Goal: Information Seeking & Learning: Learn about a topic

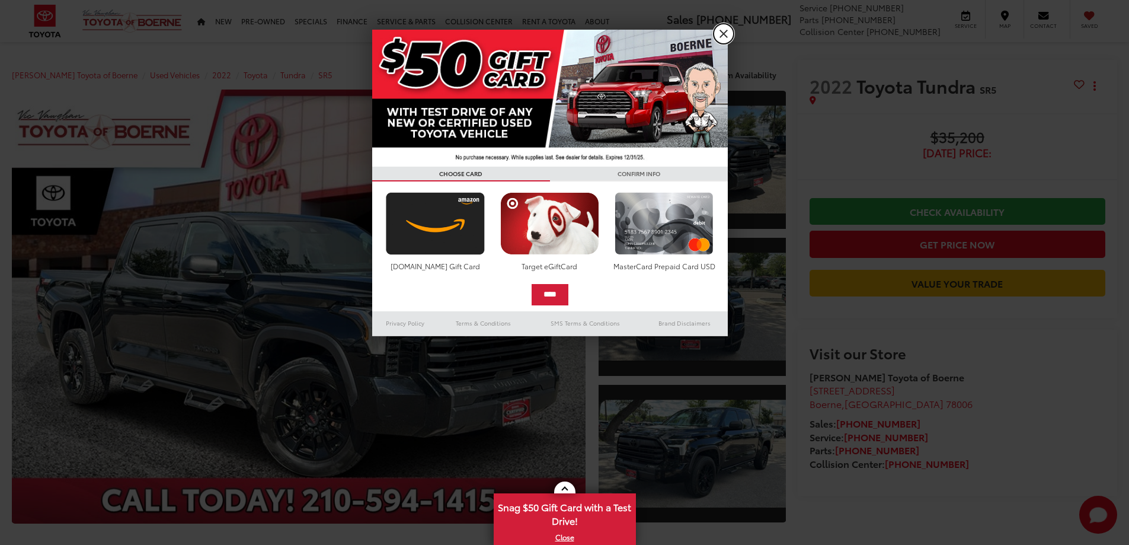
click at [722, 36] on link "X" at bounding box center [723, 34] width 20 height 20
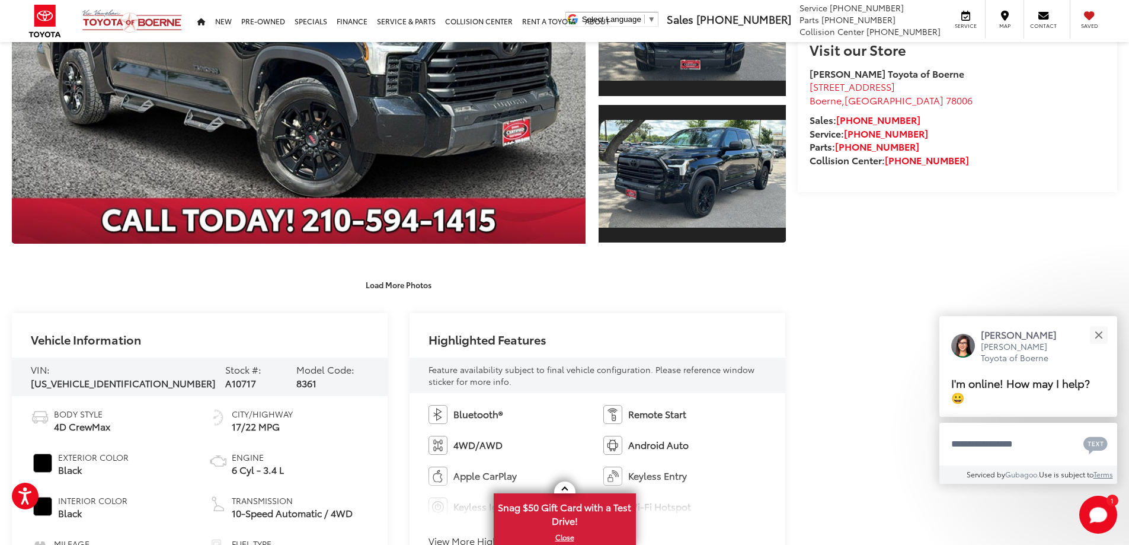
scroll to position [415, 0]
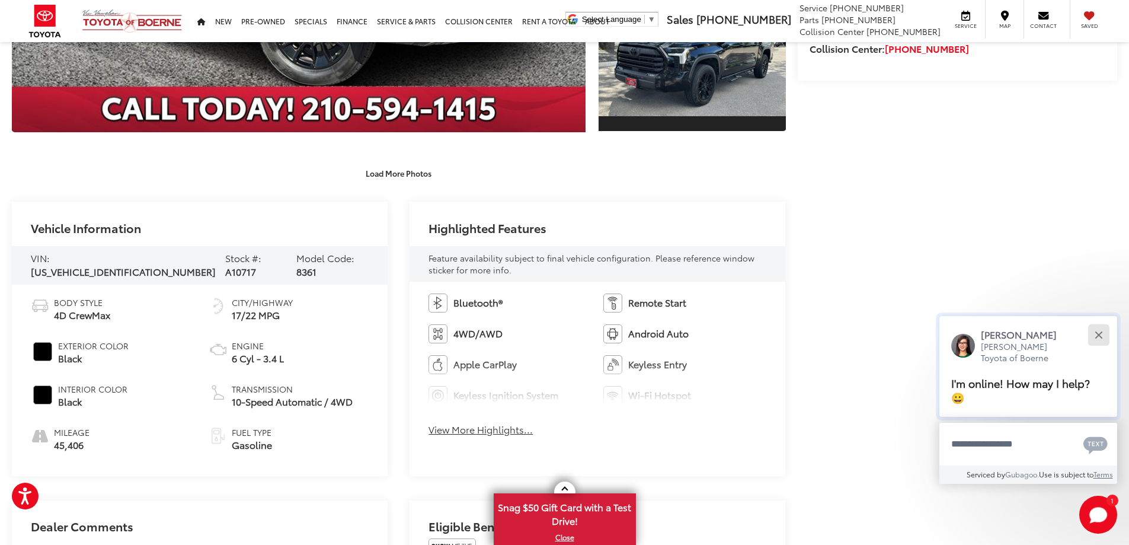
click at [1105, 337] on button "Close" at bounding box center [1098, 334] width 25 height 25
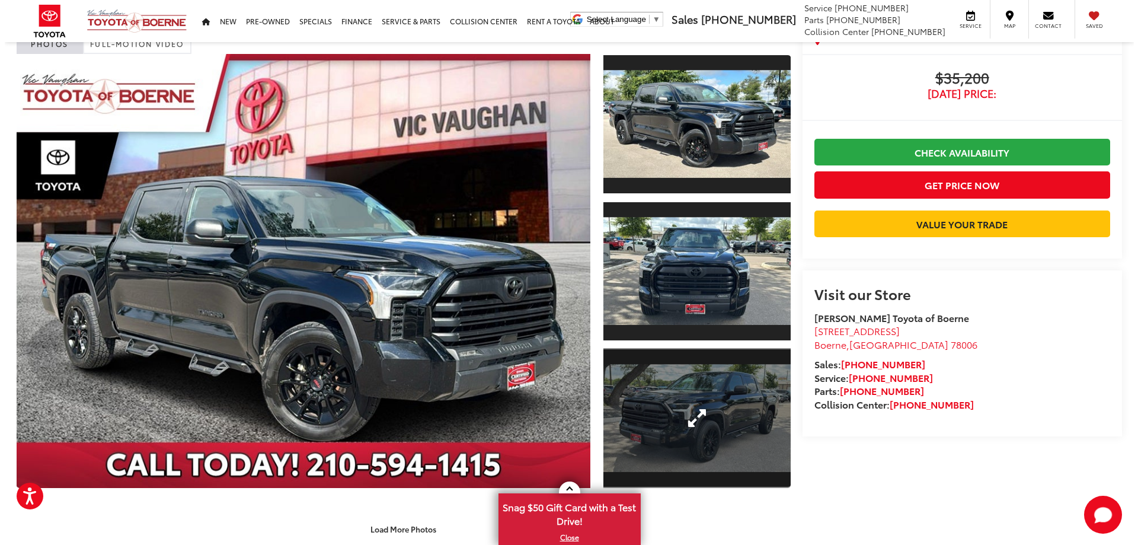
scroll to position [119, 0]
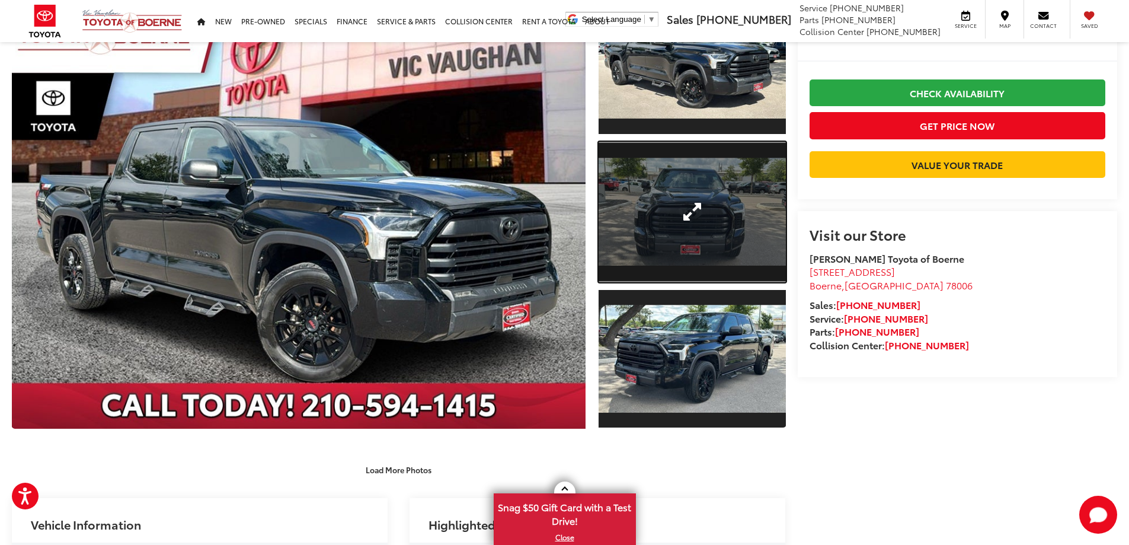
click at [673, 216] on link "Expand Photo 2" at bounding box center [692, 212] width 187 height 140
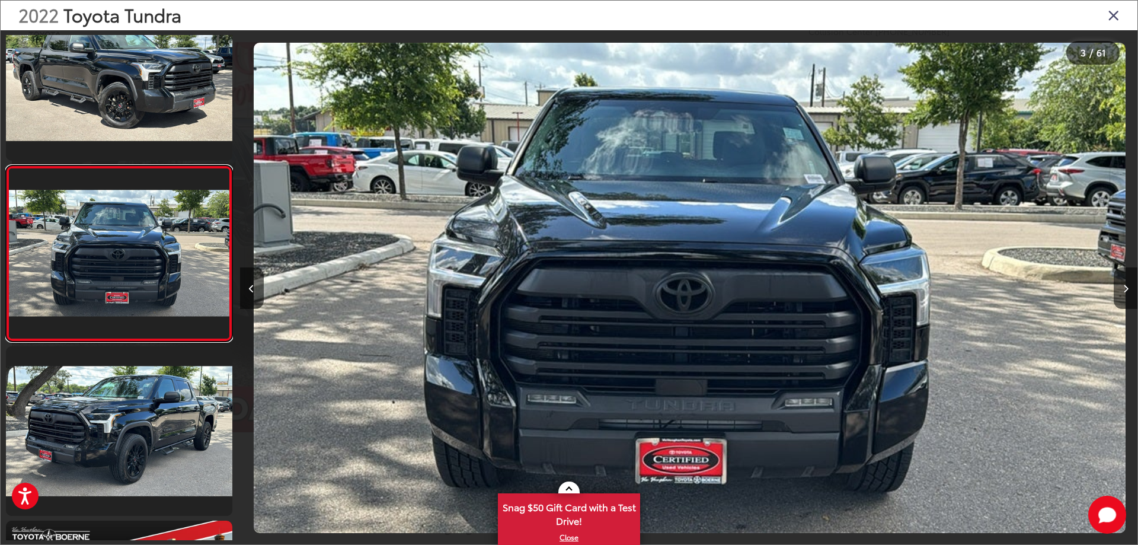
scroll to position [0, 1795]
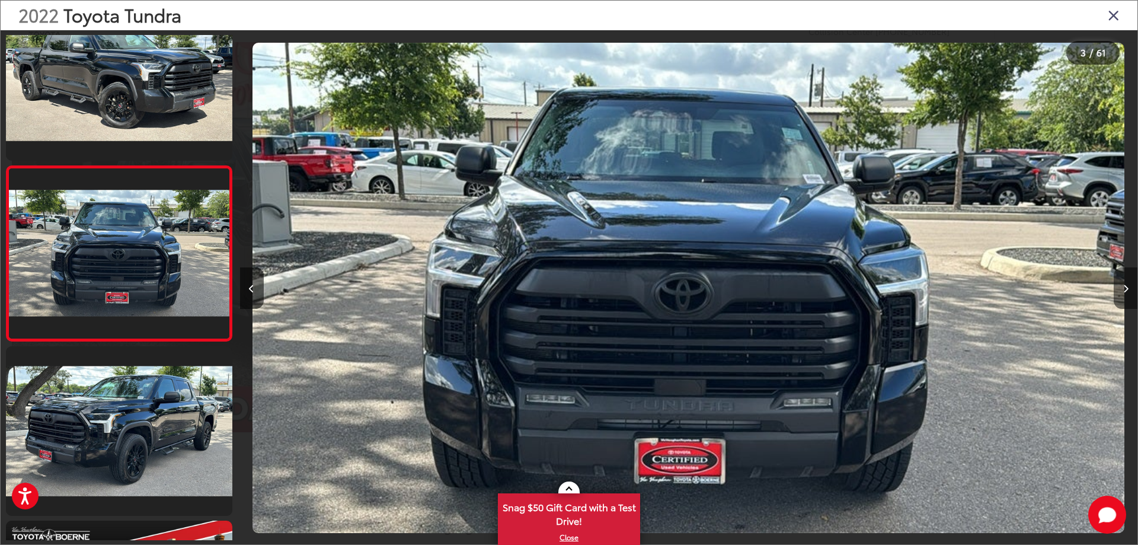
click at [1127, 292] on icon "Next image" at bounding box center [1125, 288] width 5 height 8
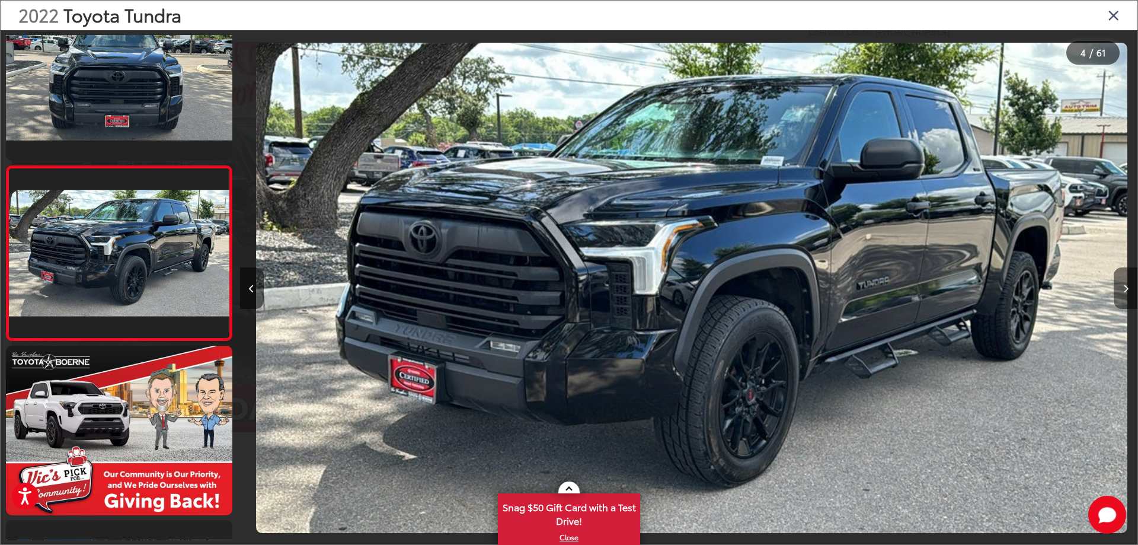
scroll to position [0, 2692]
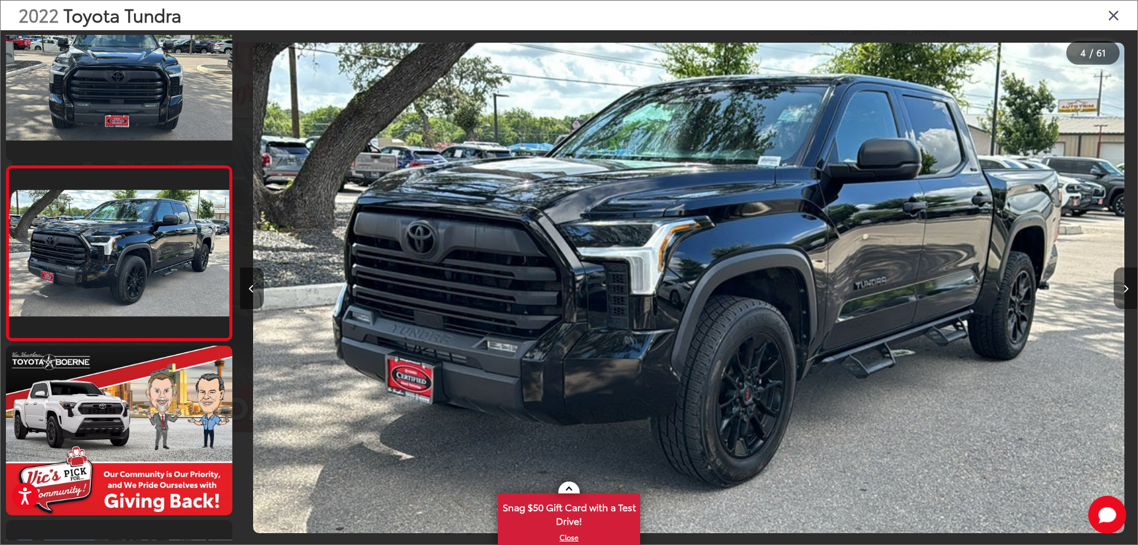
click at [1127, 292] on icon "Next image" at bounding box center [1125, 288] width 5 height 8
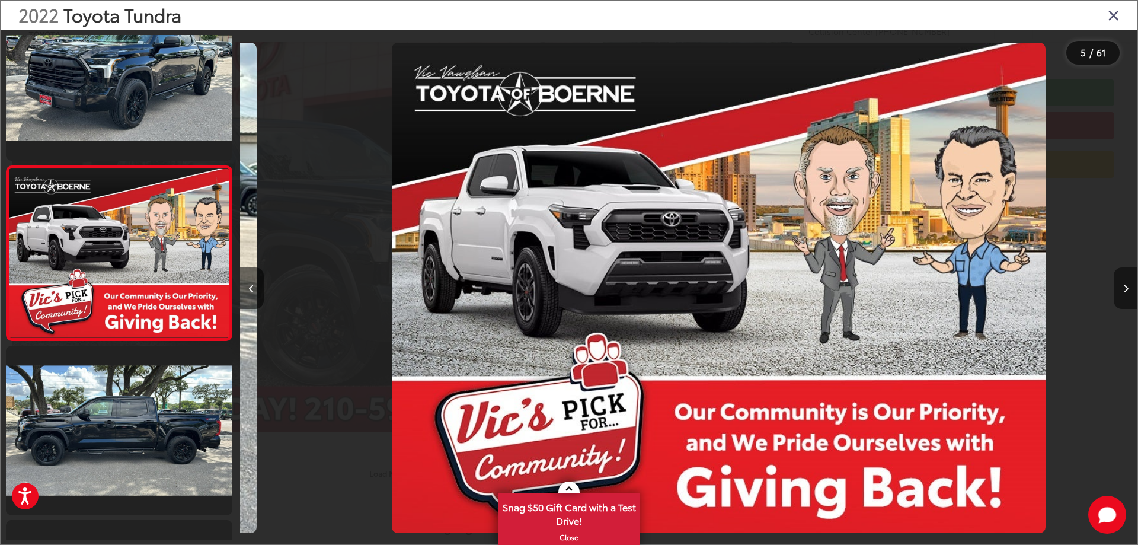
scroll to position [0, 3590]
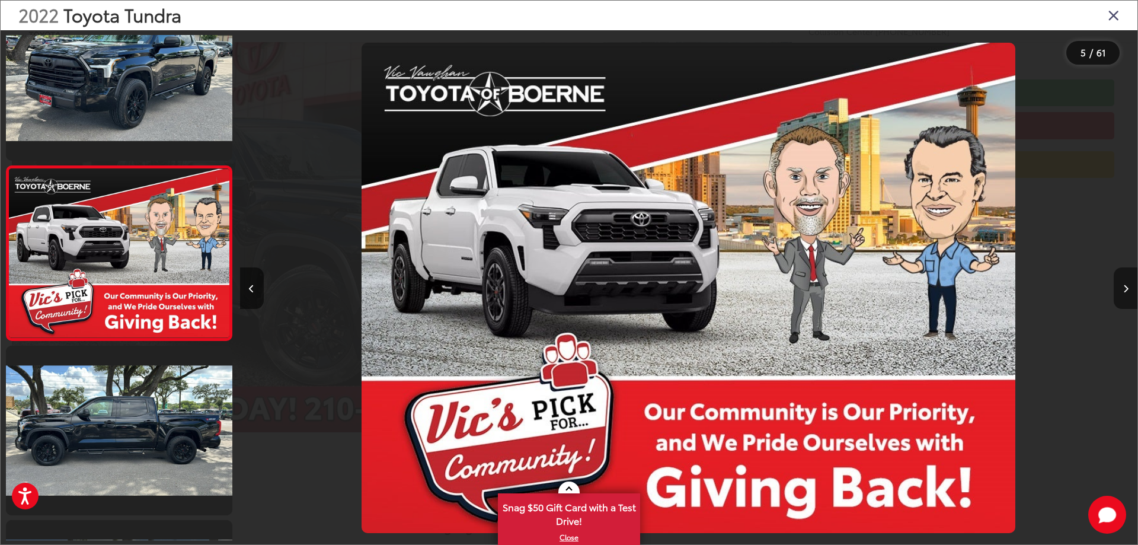
click at [1126, 287] on icon "Next image" at bounding box center [1125, 288] width 5 height 8
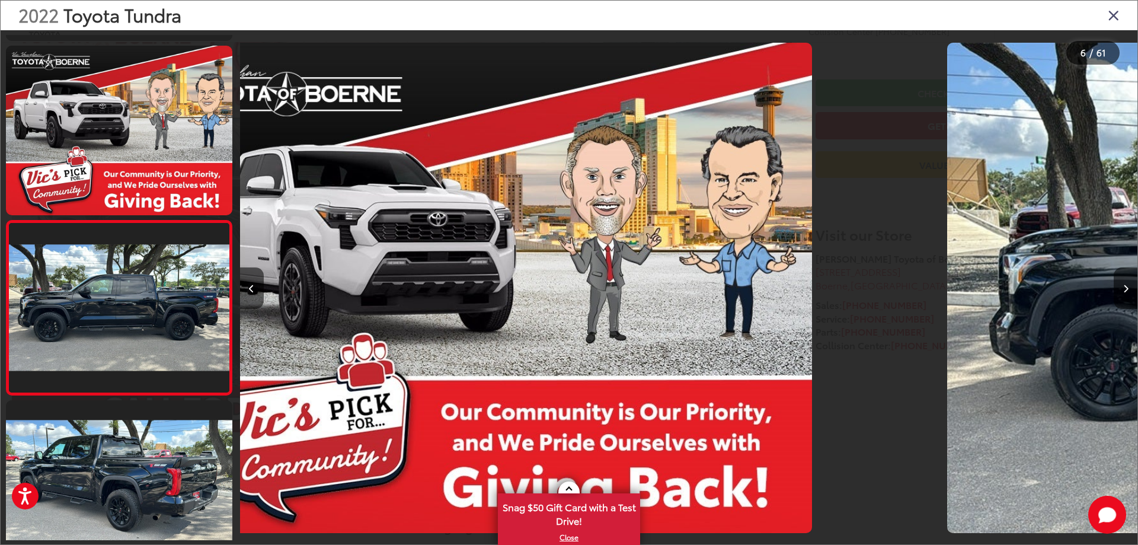
scroll to position [0, 0]
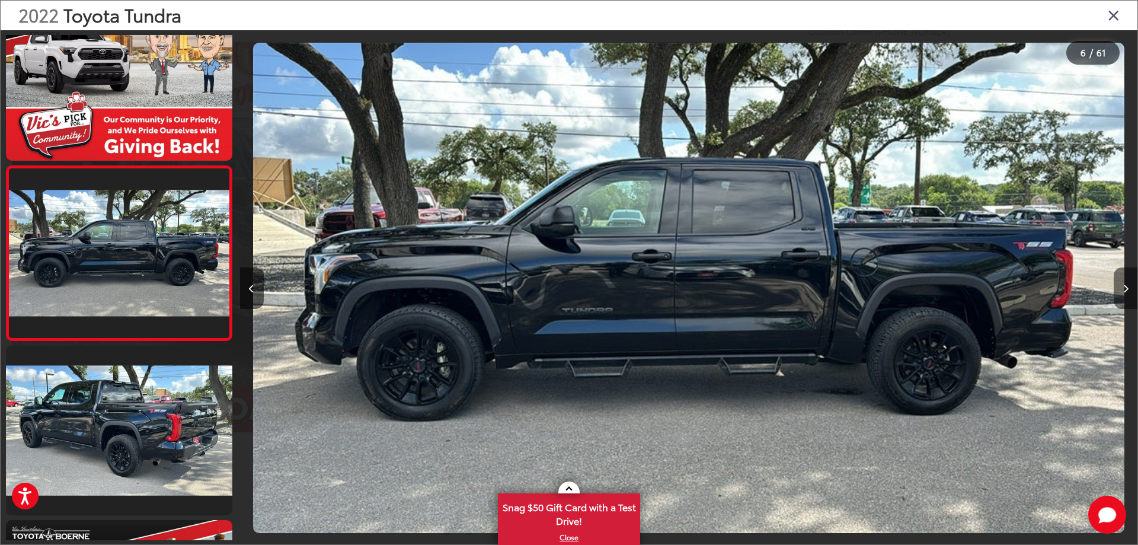
click at [1121, 294] on button "Next image" at bounding box center [1125, 287] width 24 height 41
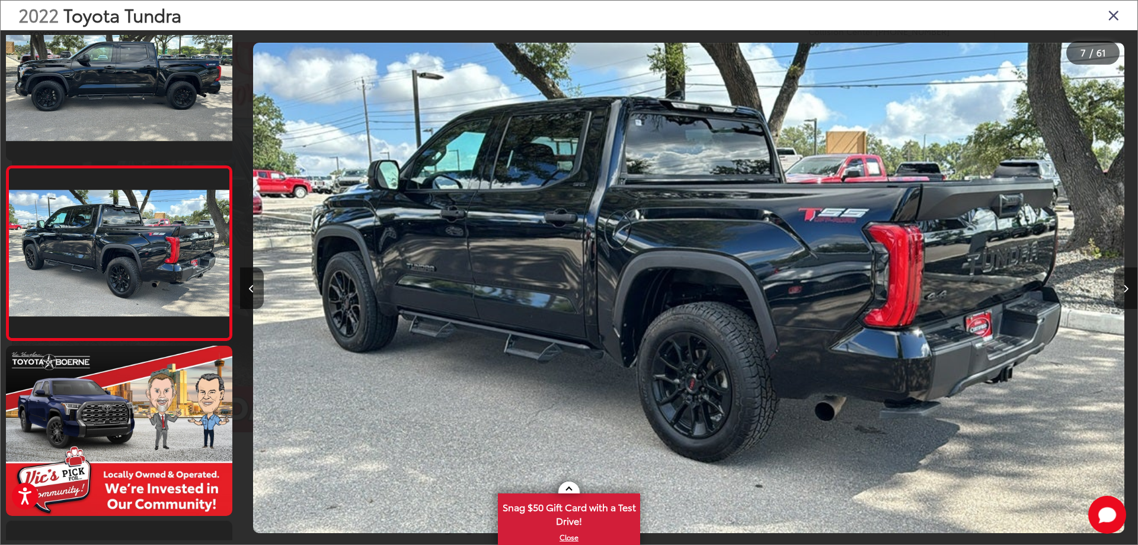
click at [1121, 294] on button "Next image" at bounding box center [1125, 287] width 24 height 41
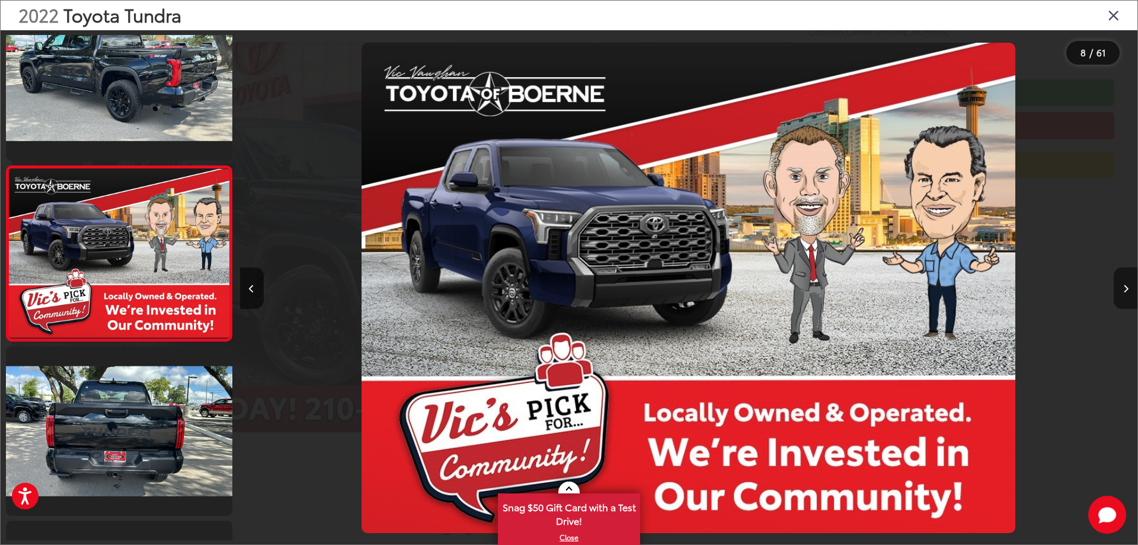
click at [1121, 294] on button "Next image" at bounding box center [1125, 287] width 24 height 41
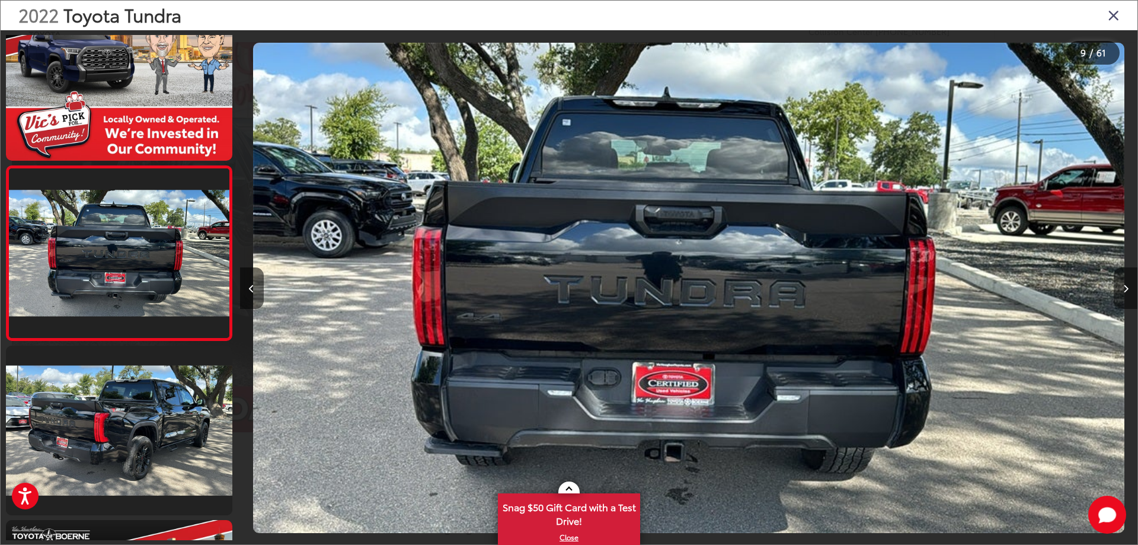
click at [1121, 294] on button "Next image" at bounding box center [1125, 287] width 24 height 41
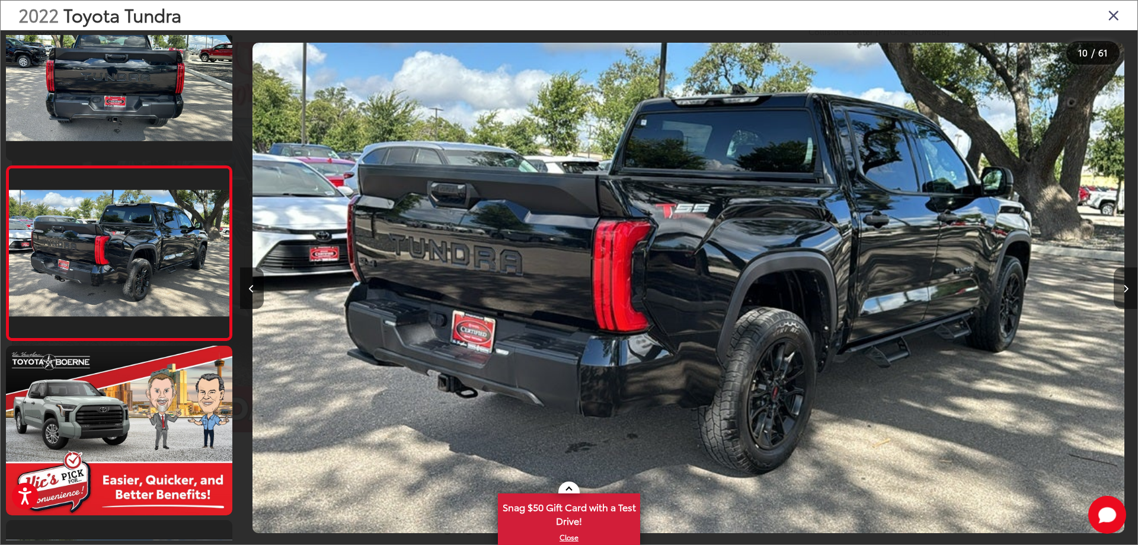
click at [1121, 294] on button "Next image" at bounding box center [1125, 287] width 24 height 41
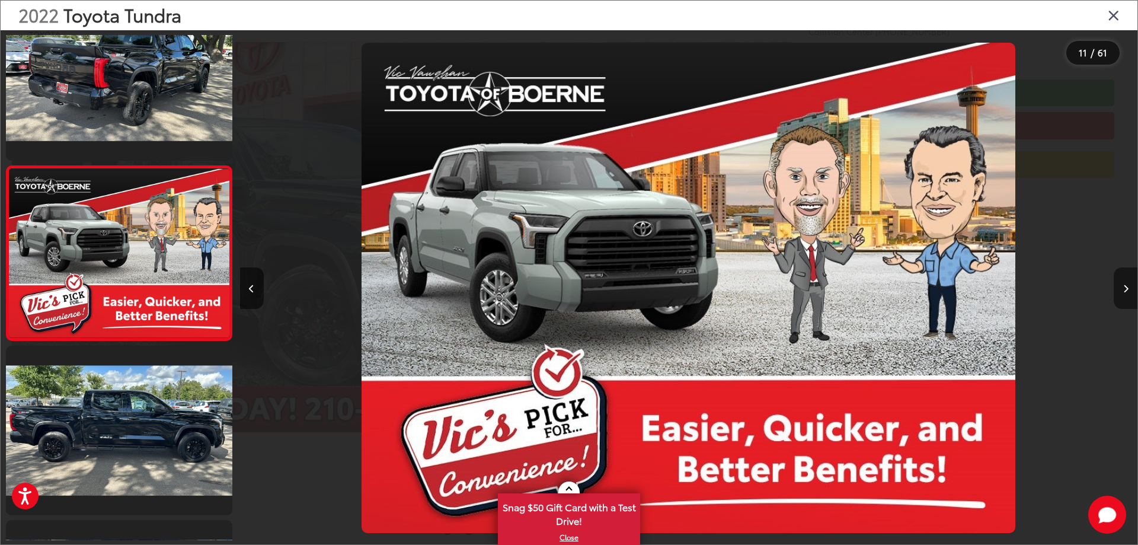
click at [1121, 294] on button "Next image" at bounding box center [1125, 287] width 24 height 41
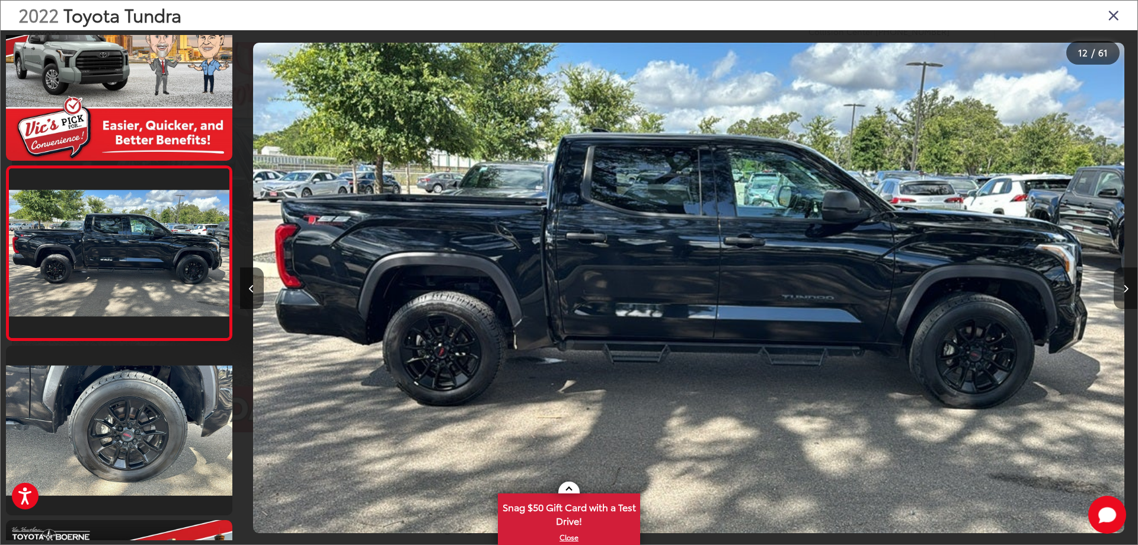
click at [1121, 294] on button "Next image" at bounding box center [1125, 287] width 24 height 41
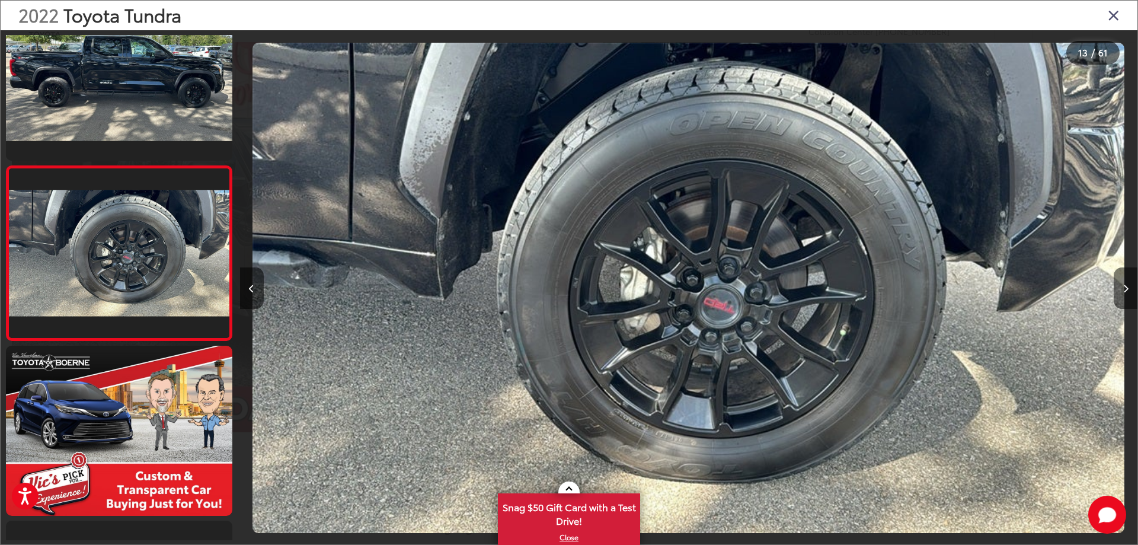
click at [1121, 294] on button "Next image" at bounding box center [1125, 287] width 24 height 41
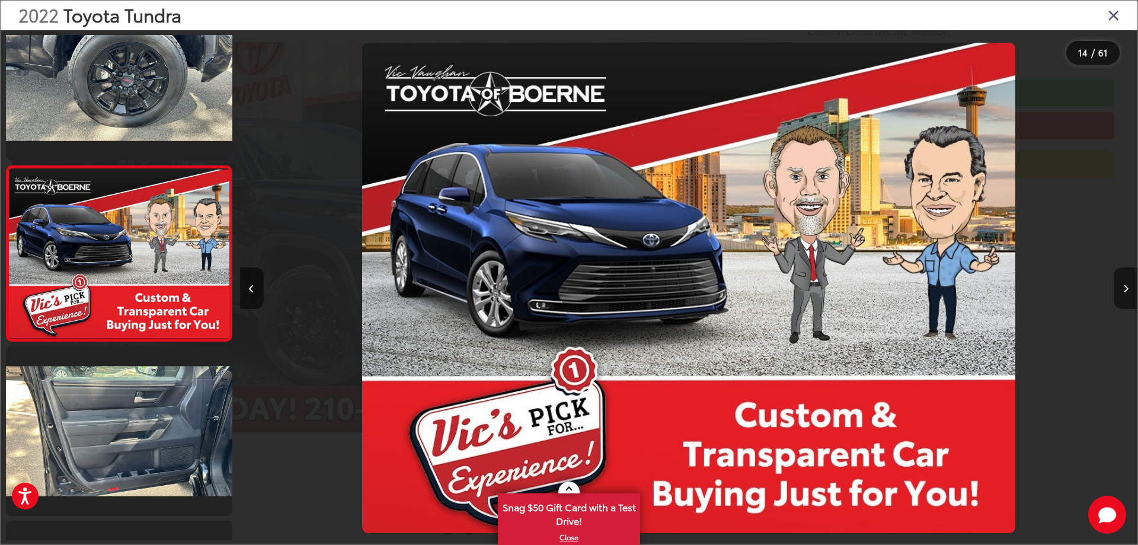
click at [1121, 294] on button "Next image" at bounding box center [1125, 287] width 24 height 41
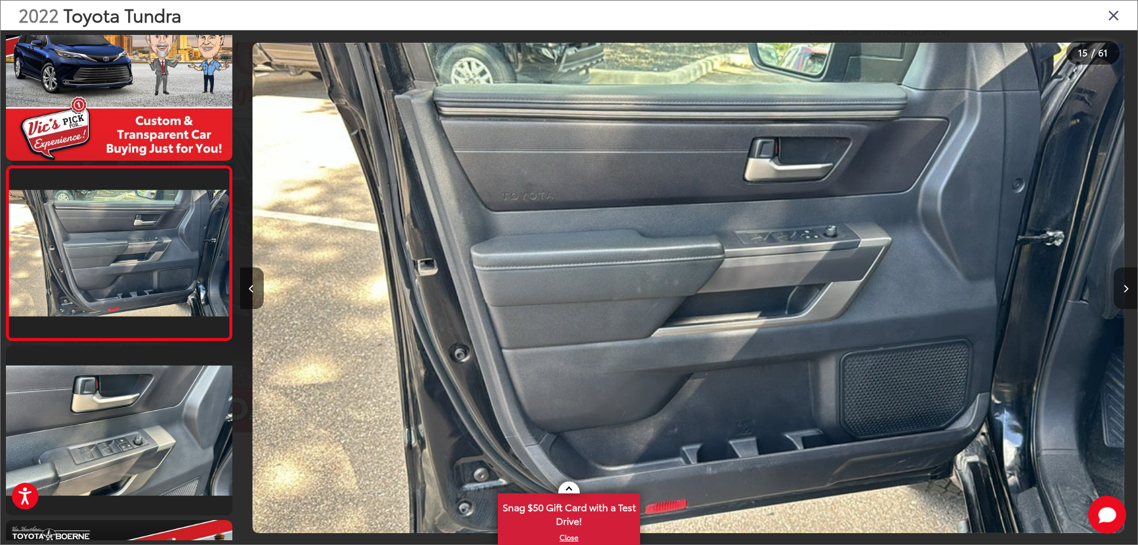
click at [1121, 294] on button "Next image" at bounding box center [1125, 287] width 24 height 41
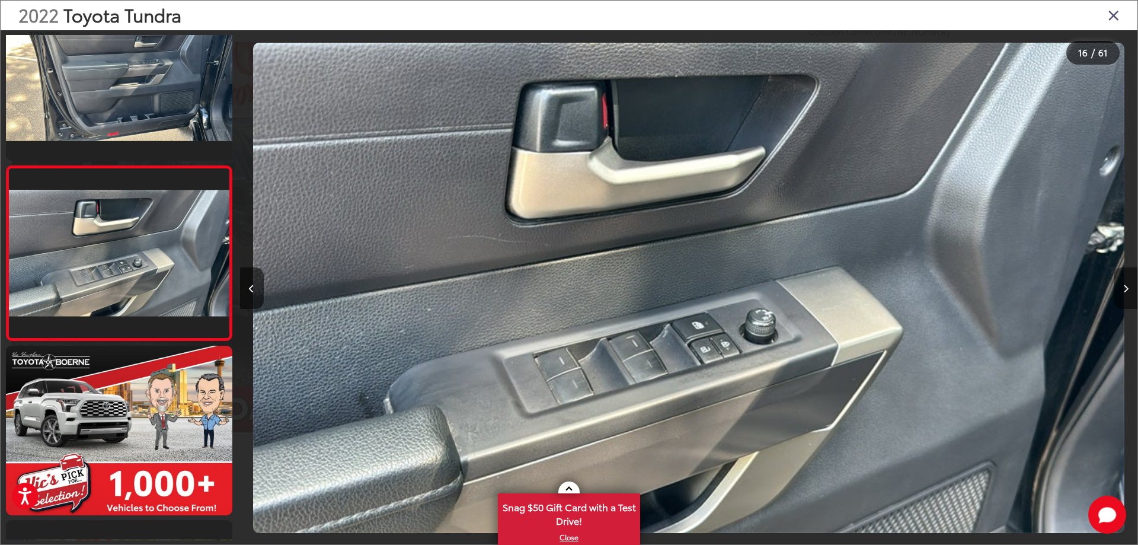
click at [1121, 294] on button "Next image" at bounding box center [1125, 287] width 24 height 41
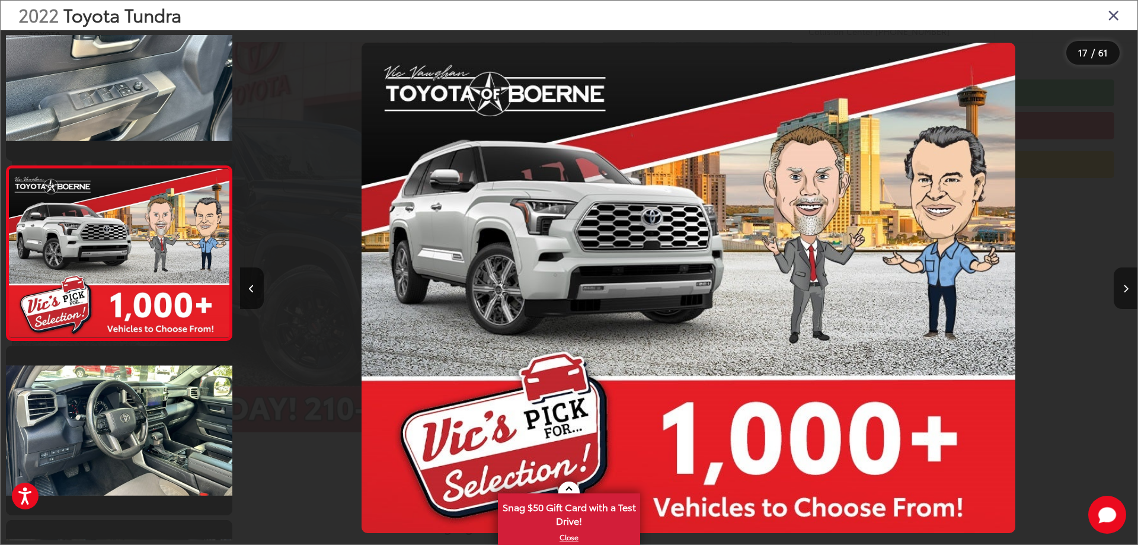
click at [1121, 294] on button "Next image" at bounding box center [1125, 287] width 24 height 41
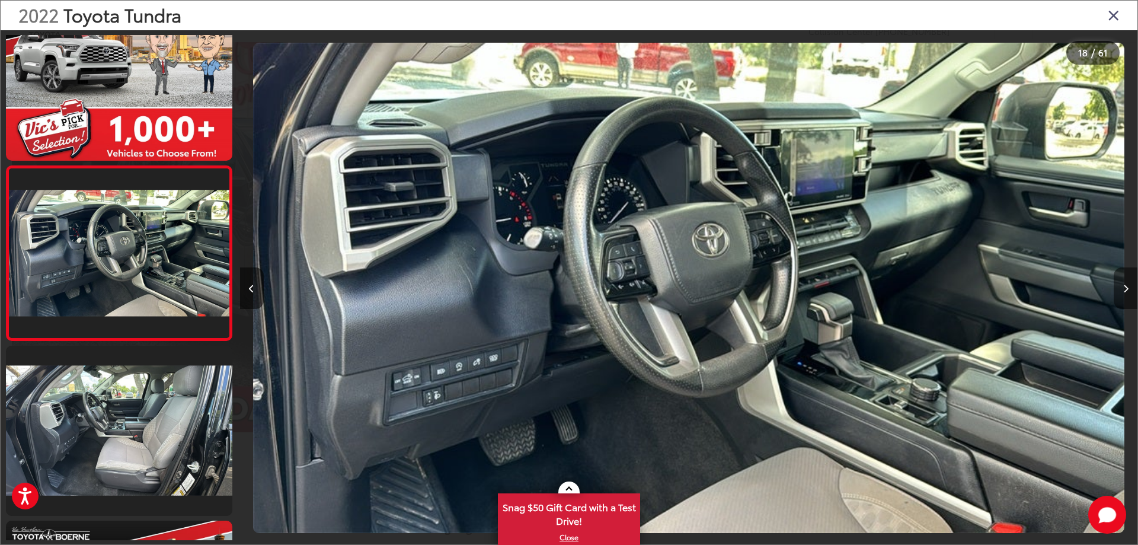
click at [1121, 294] on button "Next image" at bounding box center [1125, 287] width 24 height 41
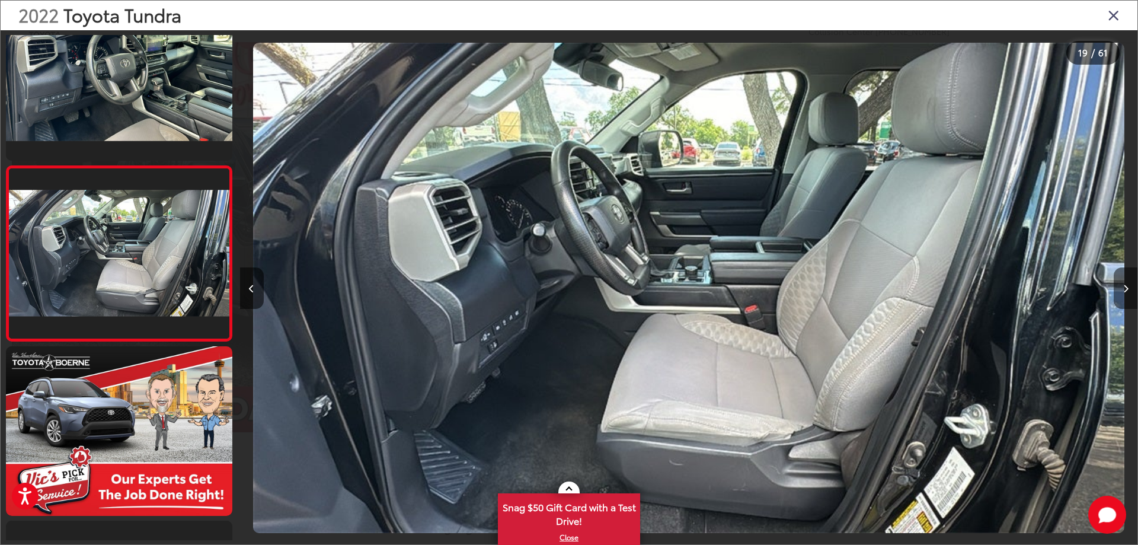
click at [1121, 294] on button "Next image" at bounding box center [1125, 287] width 24 height 41
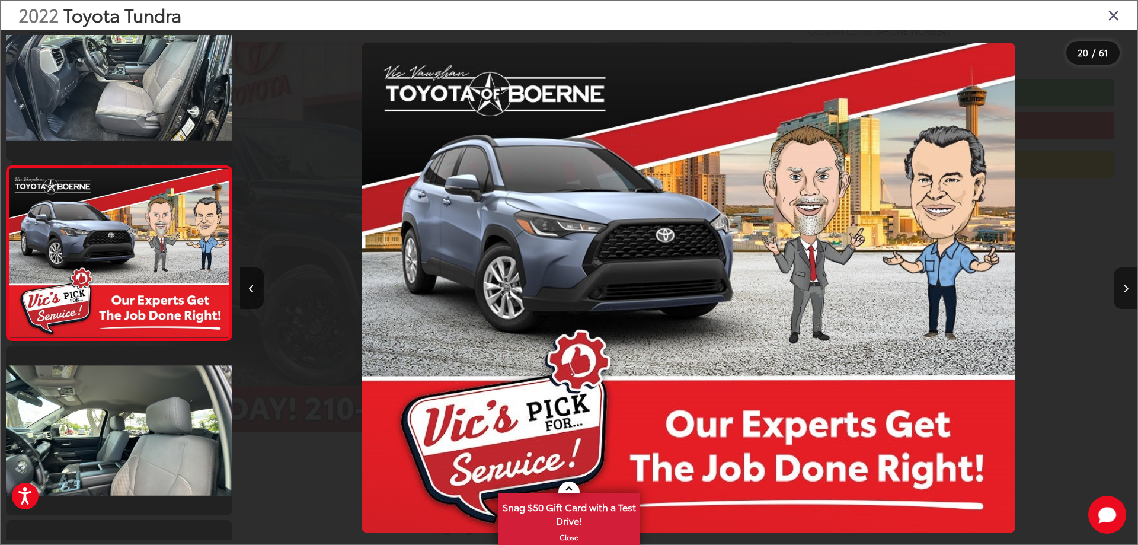
click at [1121, 294] on button "Next image" at bounding box center [1125, 287] width 24 height 41
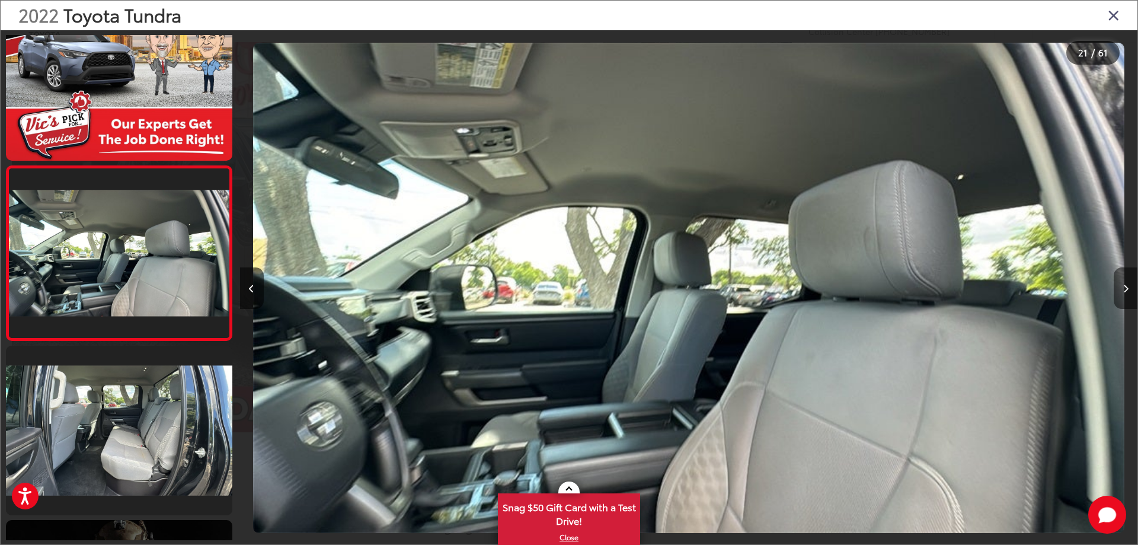
click at [1121, 294] on button "Next image" at bounding box center [1125, 287] width 24 height 41
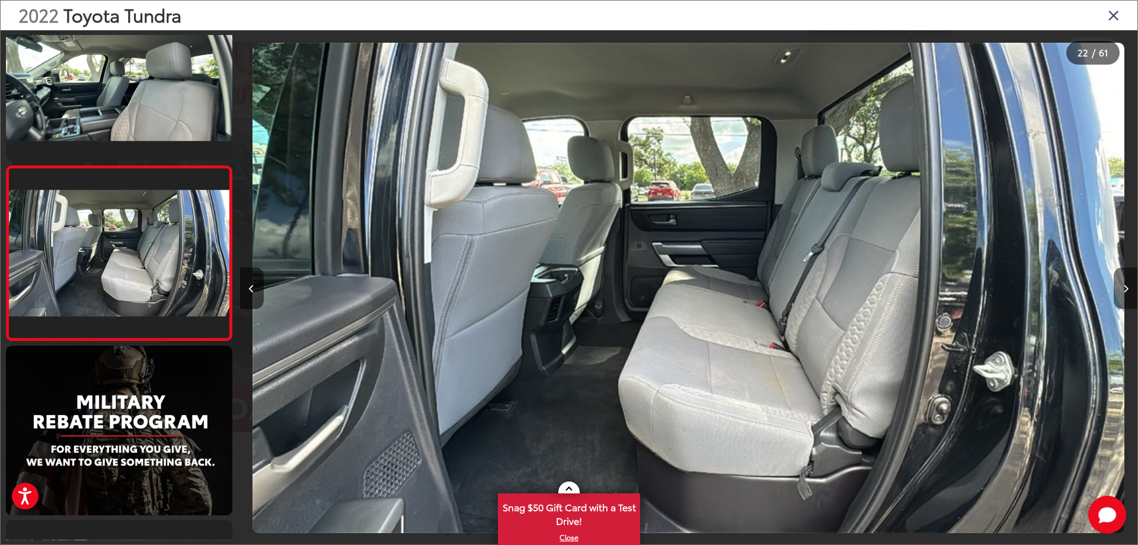
click at [1121, 294] on button "Next image" at bounding box center [1125, 287] width 24 height 41
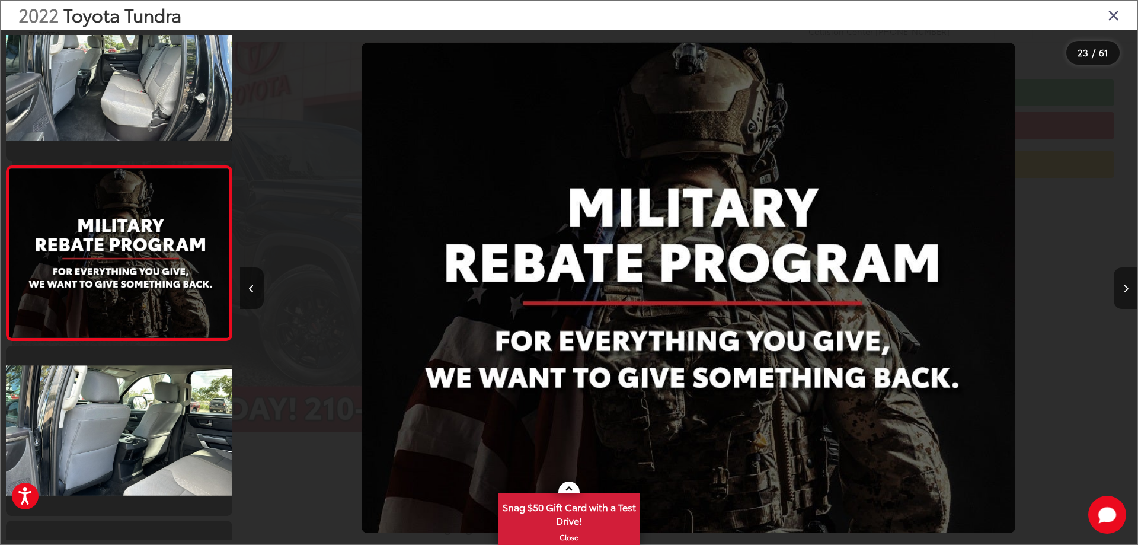
click at [1121, 294] on button "Next image" at bounding box center [1125, 287] width 24 height 41
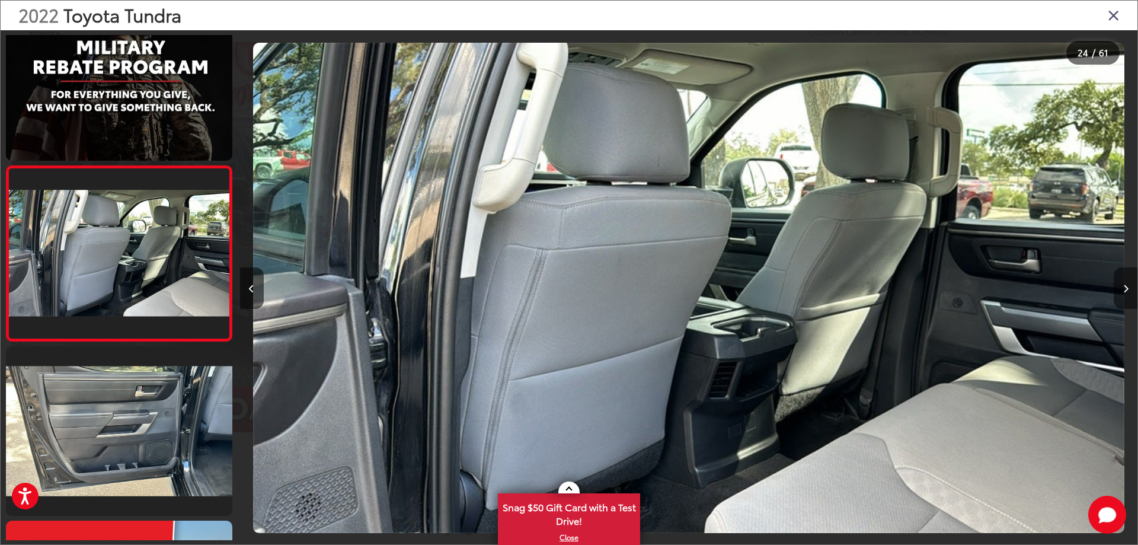
click at [1121, 294] on button "Next image" at bounding box center [1125, 287] width 24 height 41
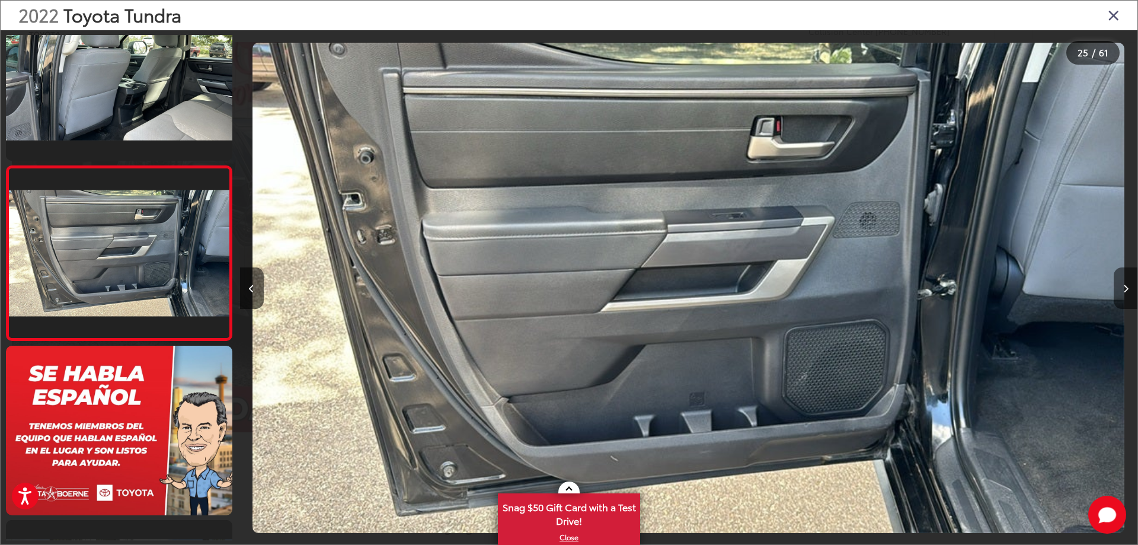
click at [1120, 291] on button "Next image" at bounding box center [1125, 287] width 24 height 41
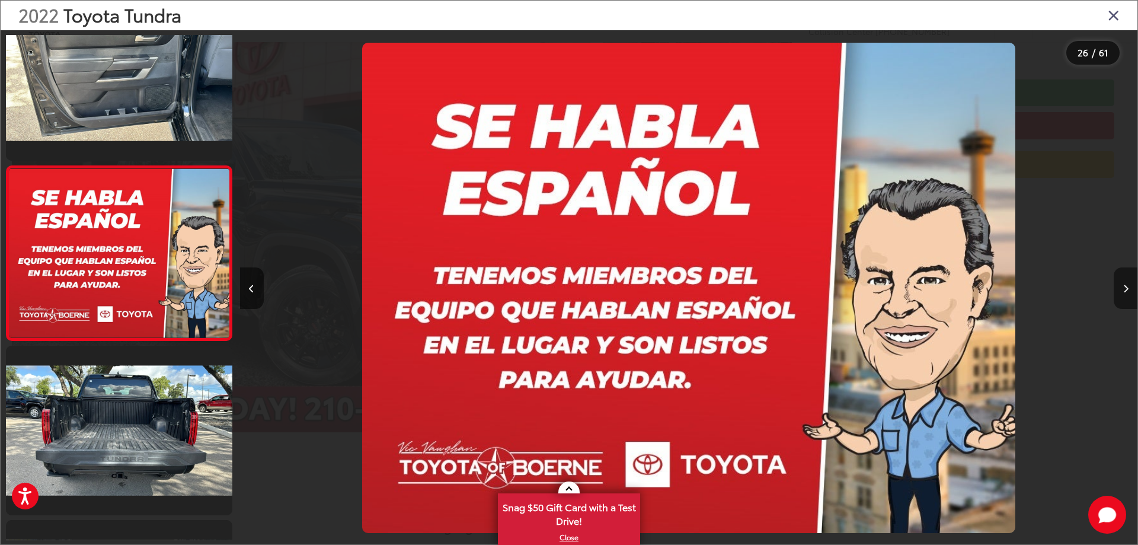
click at [1120, 291] on button "Next image" at bounding box center [1125, 287] width 24 height 41
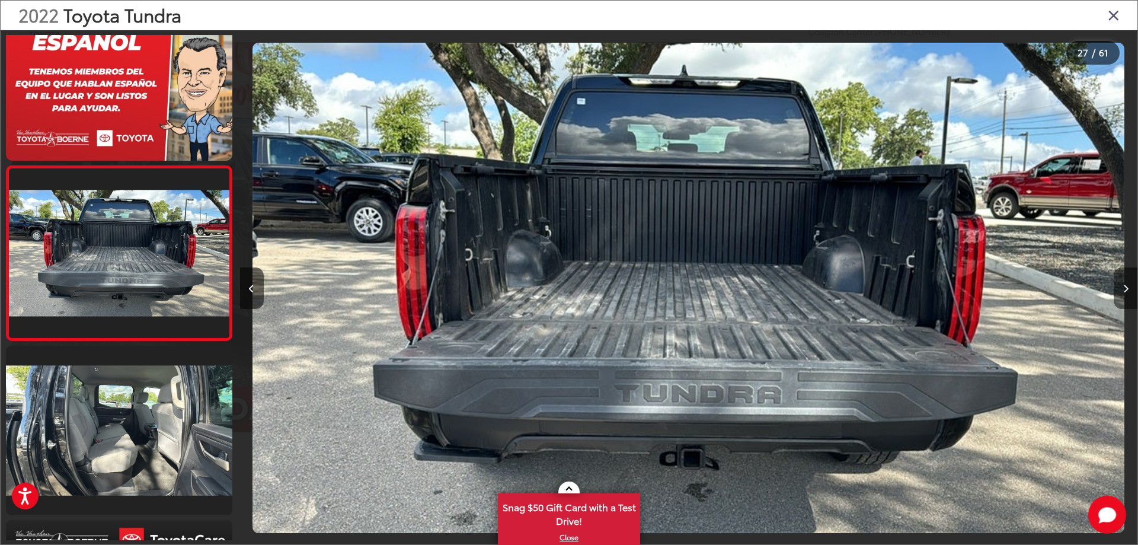
click at [1120, 291] on button "Next image" at bounding box center [1125, 287] width 24 height 41
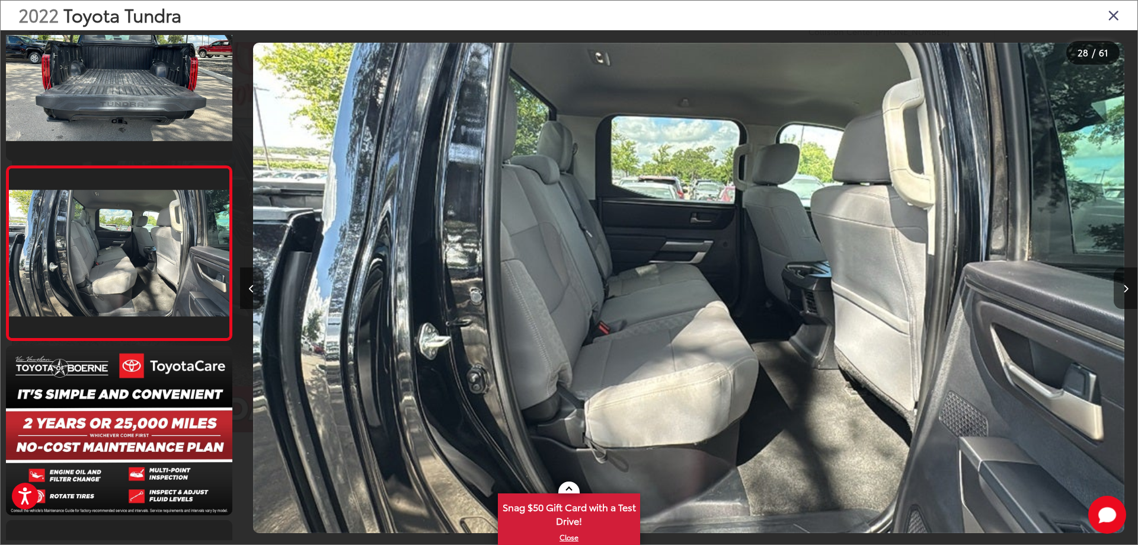
click at [1120, 291] on button "Next image" at bounding box center [1125, 287] width 24 height 41
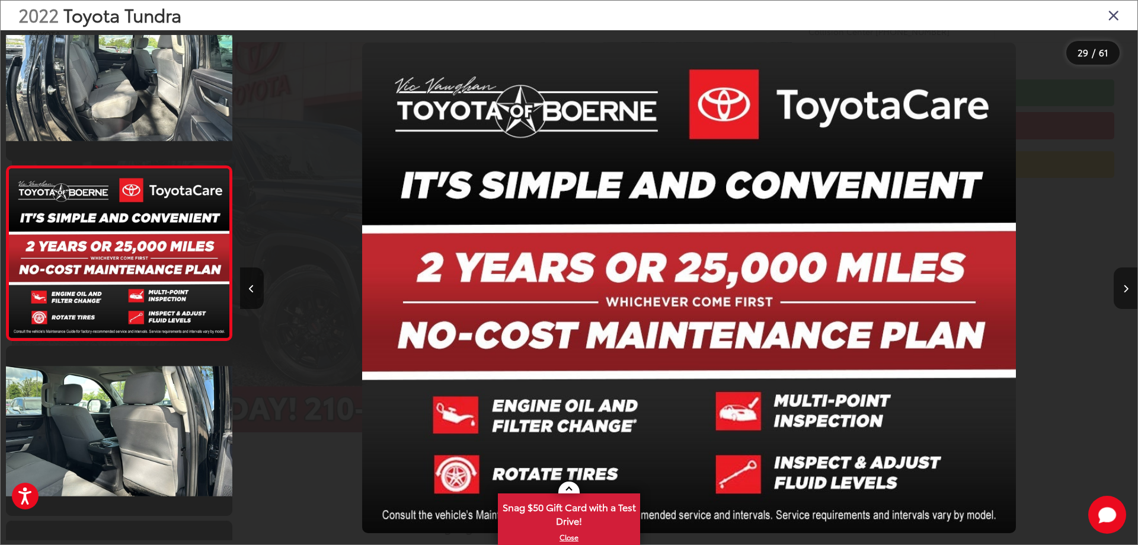
click at [1120, 291] on button "Next image" at bounding box center [1125, 287] width 24 height 41
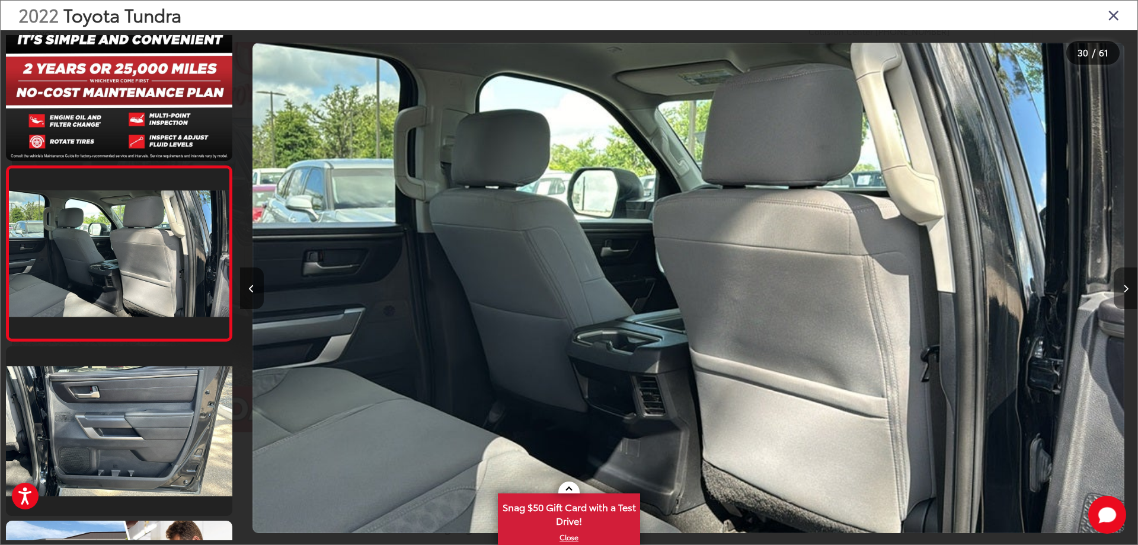
click at [1120, 291] on button "Next image" at bounding box center [1125, 287] width 24 height 41
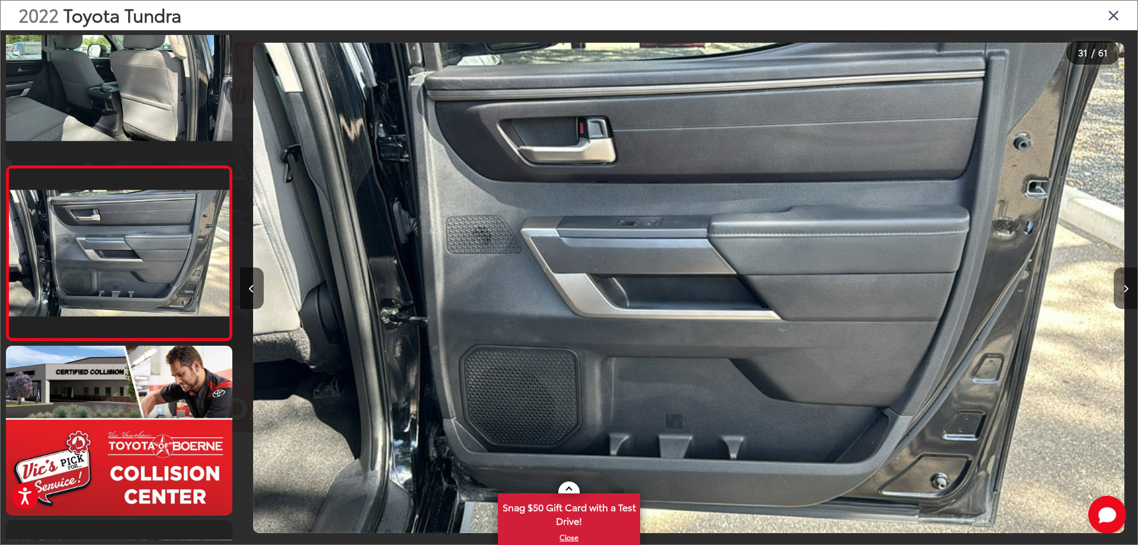
click at [1120, 291] on button "Next image" at bounding box center [1125, 287] width 24 height 41
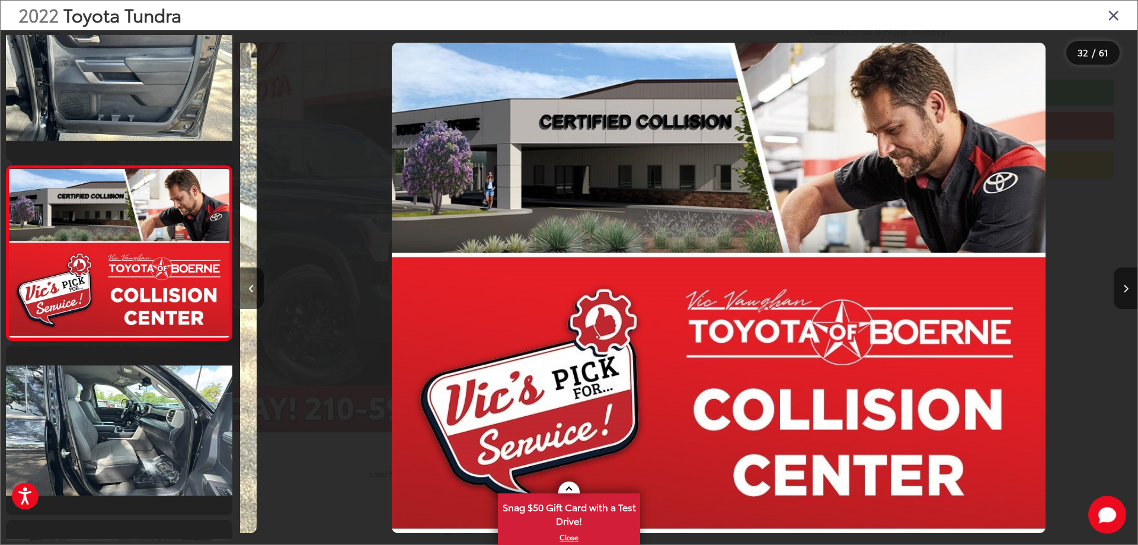
click at [1120, 291] on button "Next image" at bounding box center [1125, 287] width 24 height 41
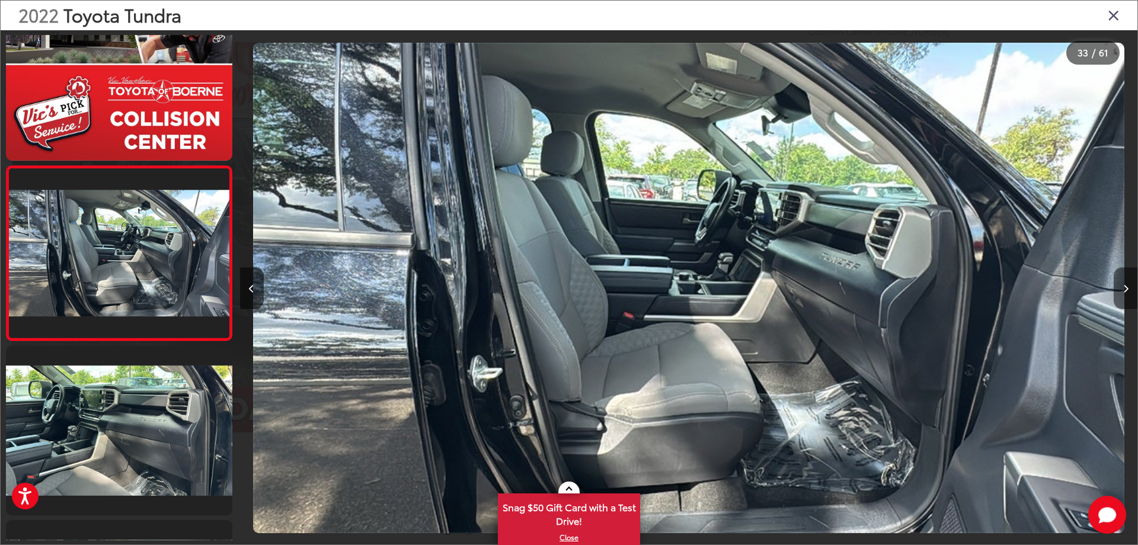
click at [1121, 290] on button "Next image" at bounding box center [1125, 287] width 24 height 41
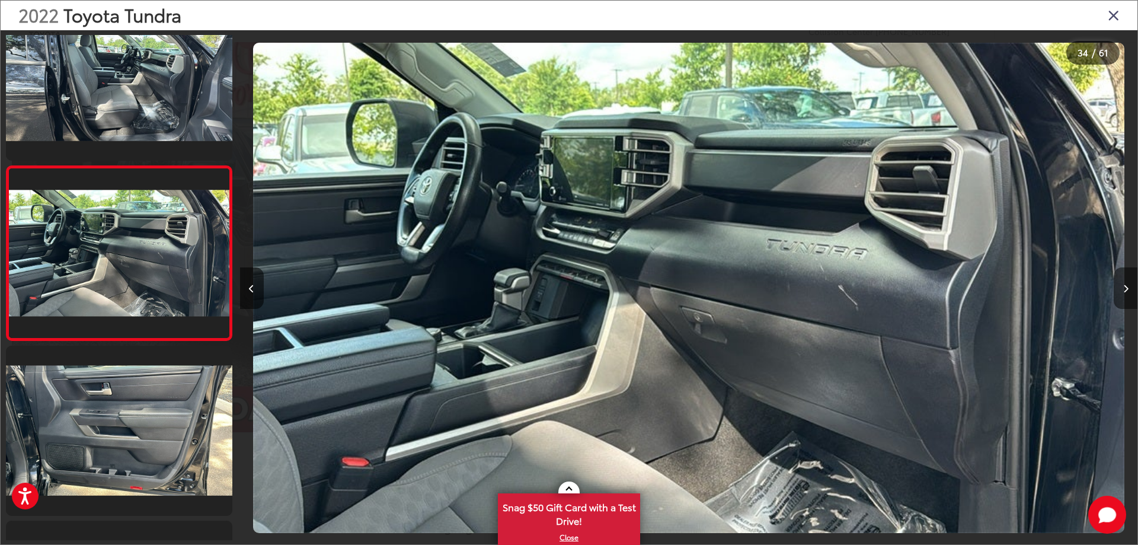
click at [1121, 290] on button "Next image" at bounding box center [1125, 287] width 24 height 41
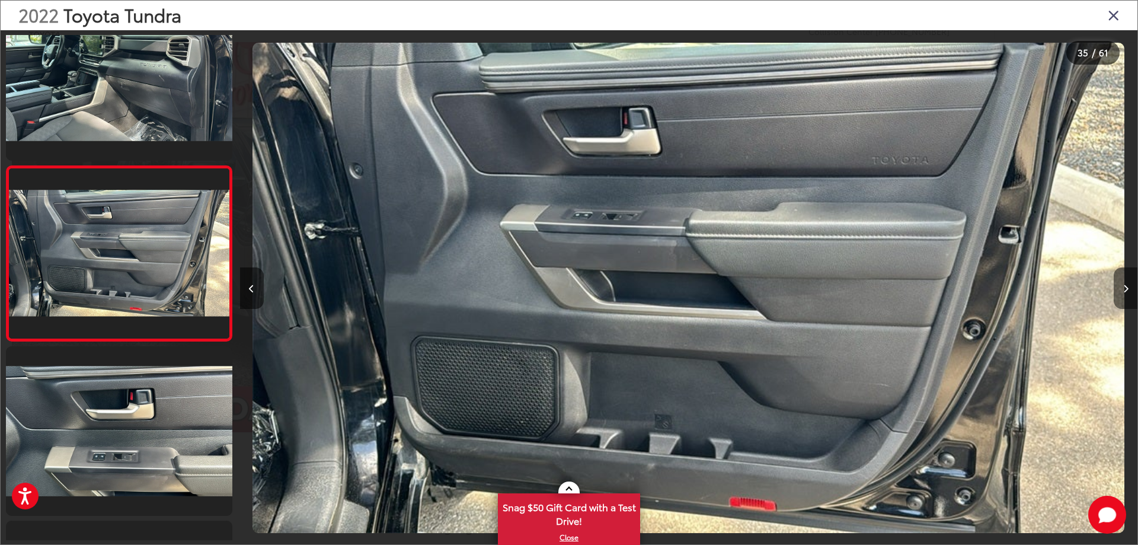
click at [1121, 290] on button "Next image" at bounding box center [1125, 287] width 24 height 41
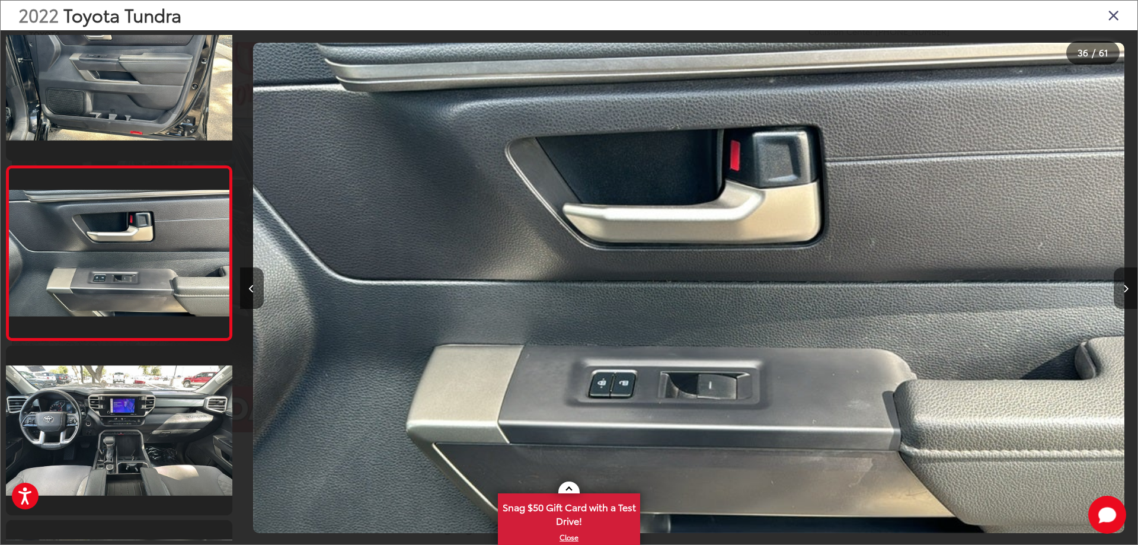
click at [1121, 290] on button "Next image" at bounding box center [1125, 287] width 24 height 41
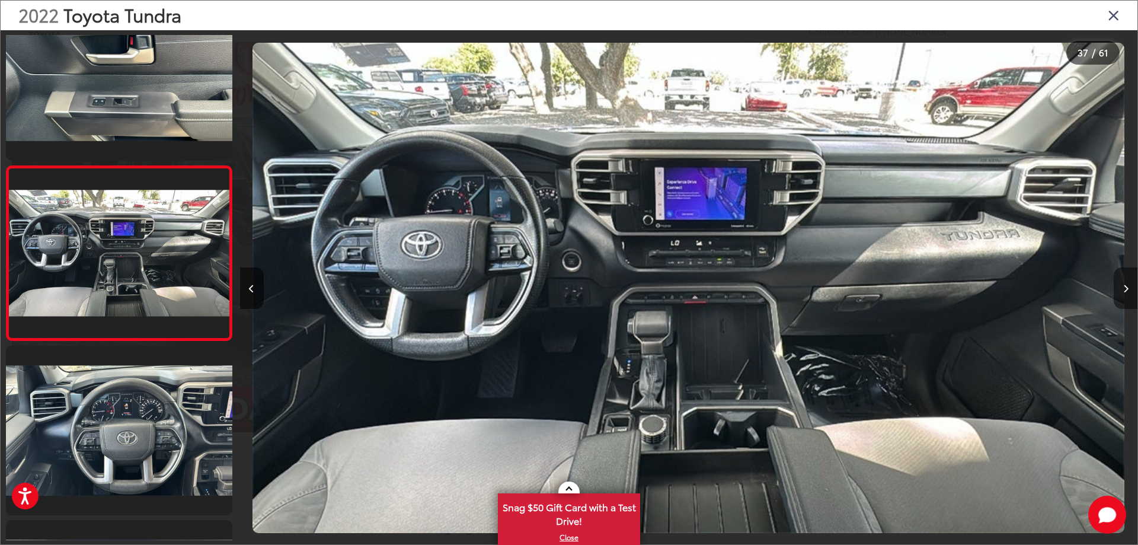
click at [1123, 284] on icon "Next image" at bounding box center [1125, 288] width 5 height 8
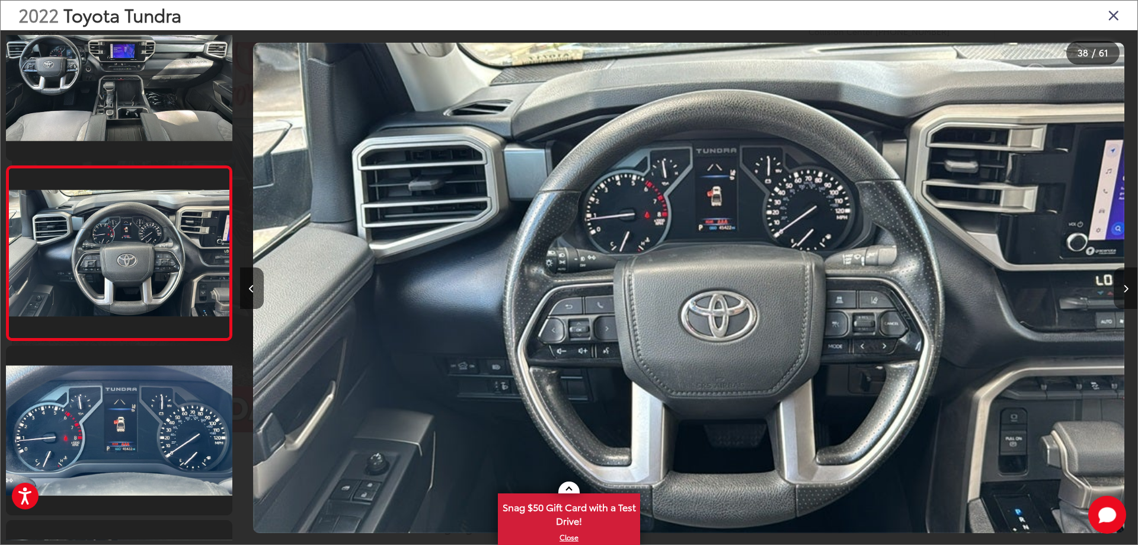
click at [1123, 283] on button "Next image" at bounding box center [1125, 287] width 24 height 41
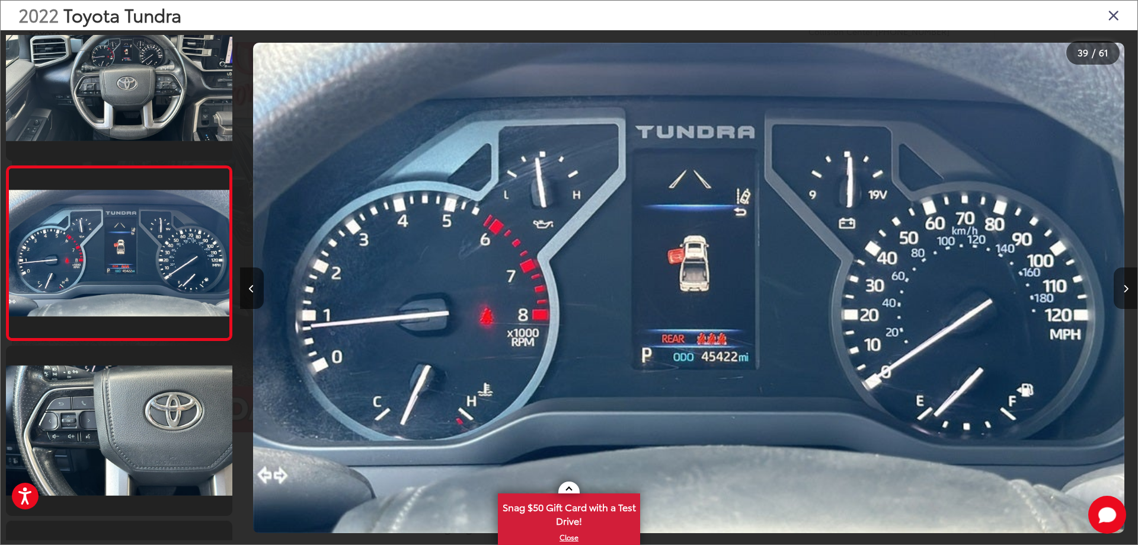
click at [1123, 283] on button "Next image" at bounding box center [1125, 287] width 24 height 41
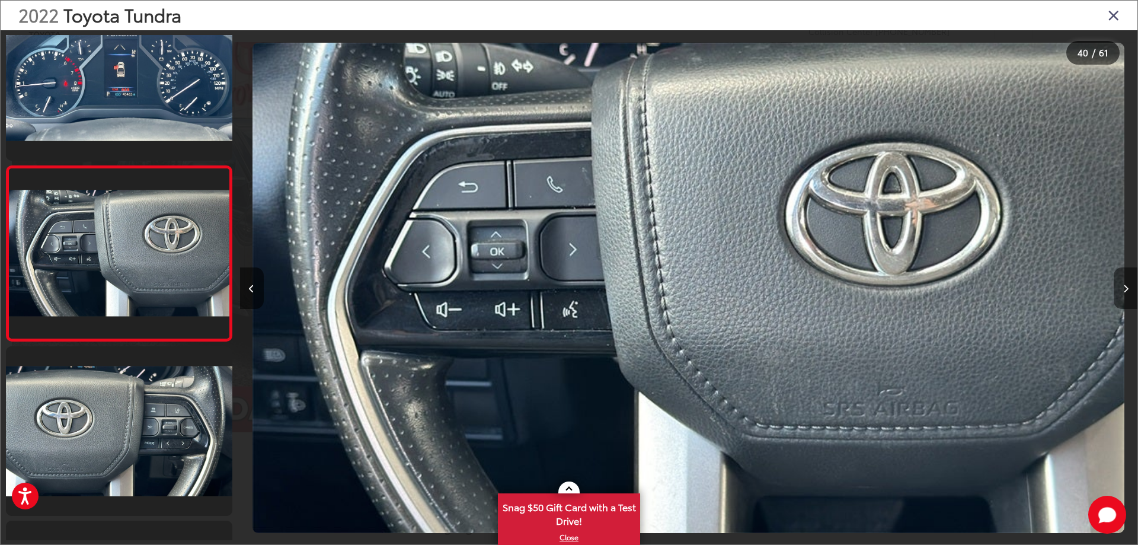
click at [1123, 283] on button "Next image" at bounding box center [1125, 287] width 24 height 41
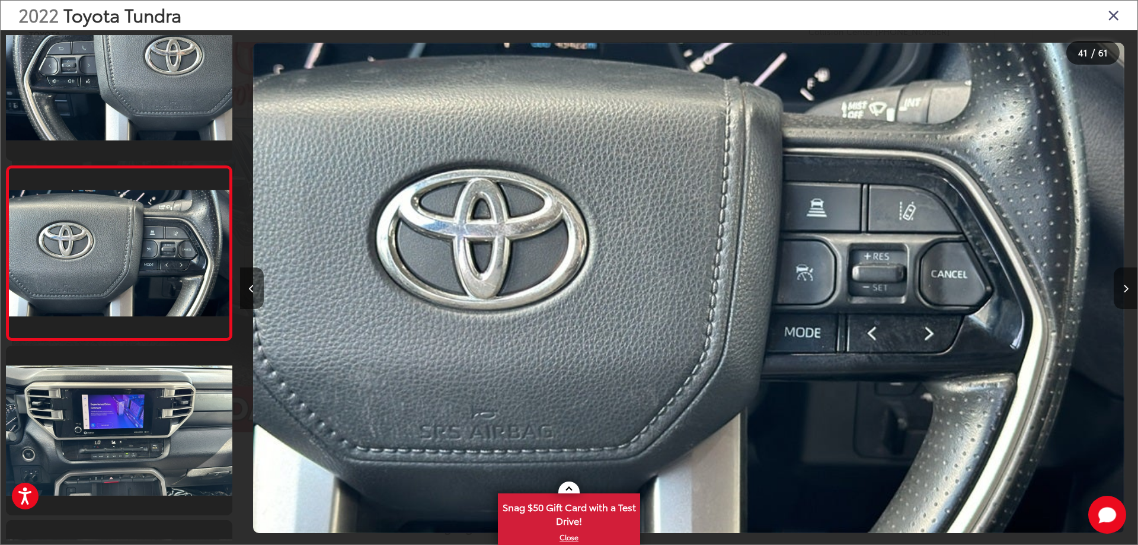
click at [1123, 283] on button "Next image" at bounding box center [1125, 287] width 24 height 41
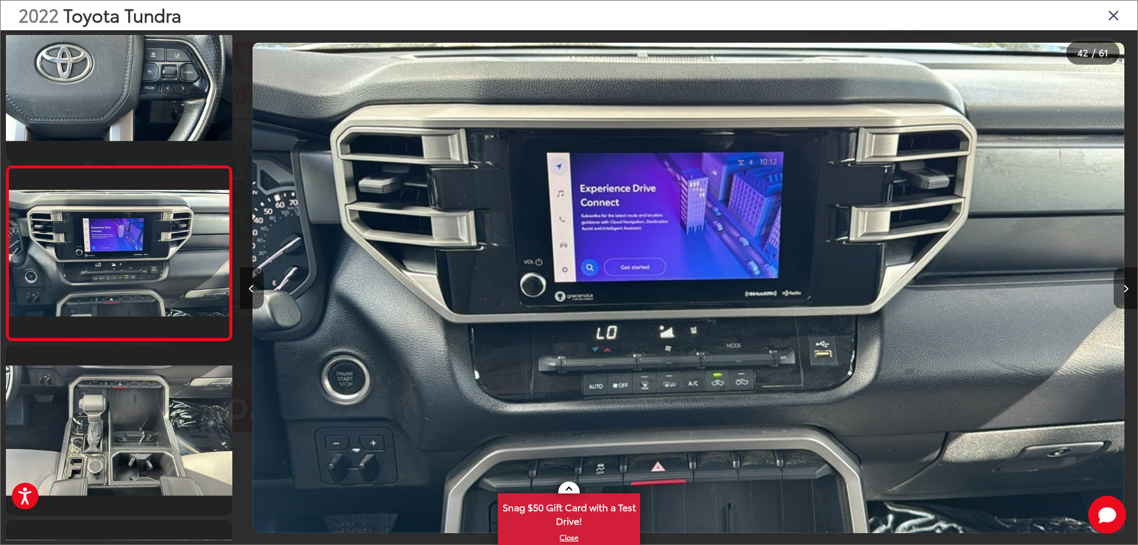
click at [1123, 283] on button "Next image" at bounding box center [1125, 287] width 24 height 41
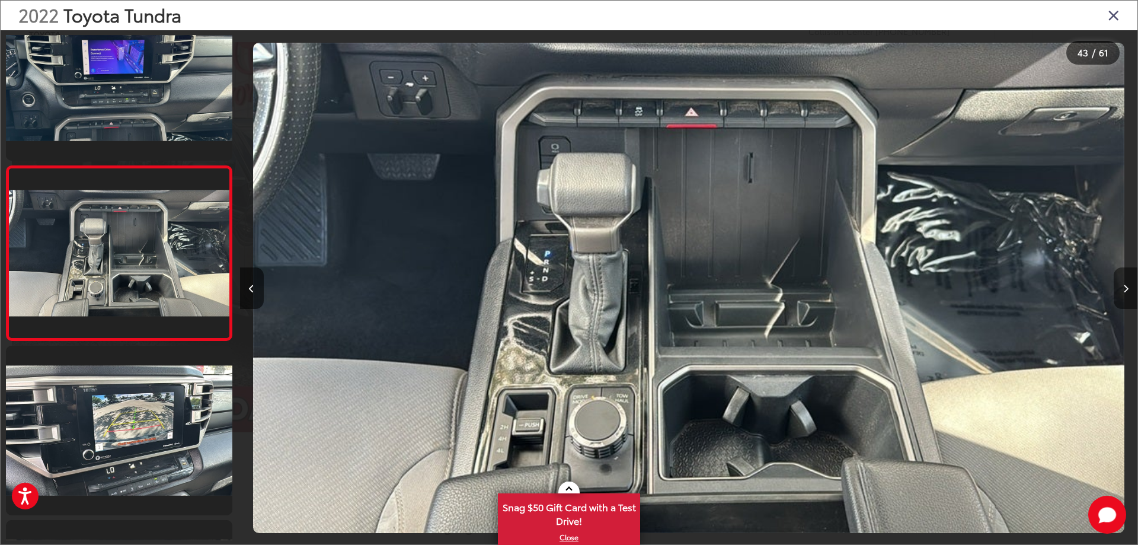
click at [1123, 283] on button "Next image" at bounding box center [1125, 287] width 24 height 41
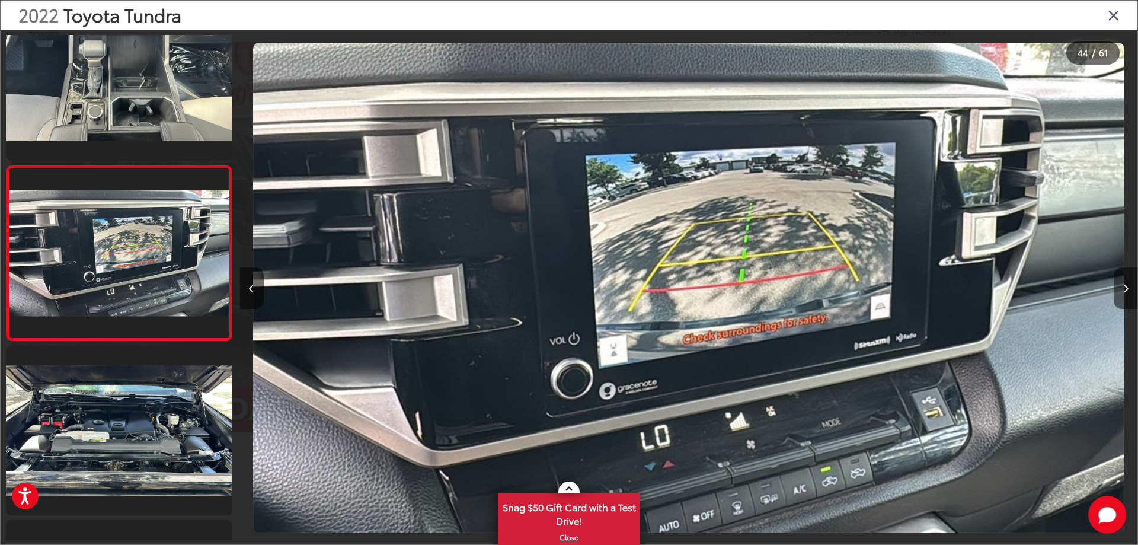
click at [1124, 284] on icon "Next image" at bounding box center [1125, 288] width 5 height 8
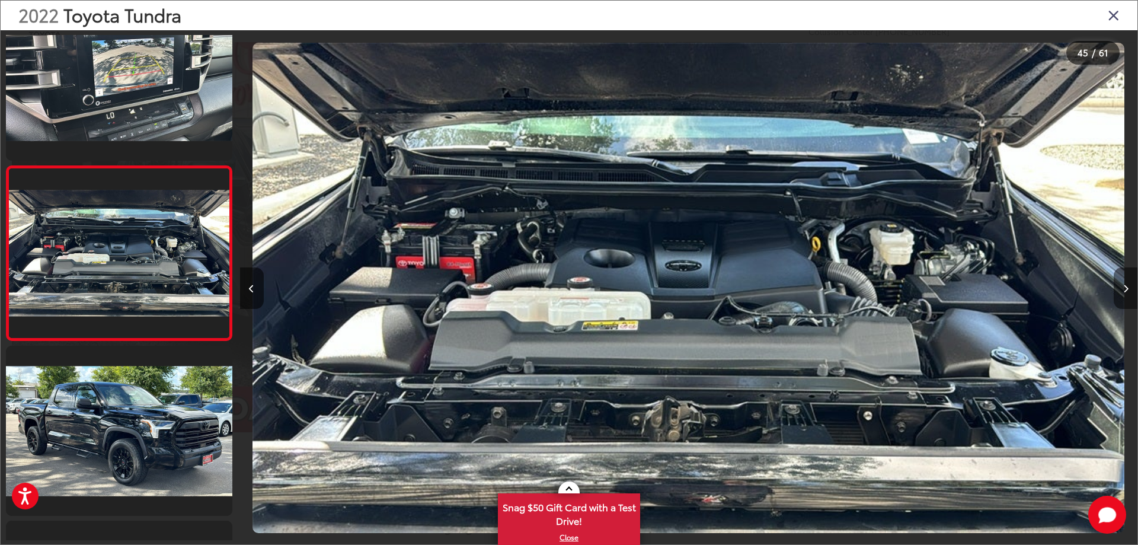
click at [1124, 284] on icon "Next image" at bounding box center [1125, 288] width 5 height 8
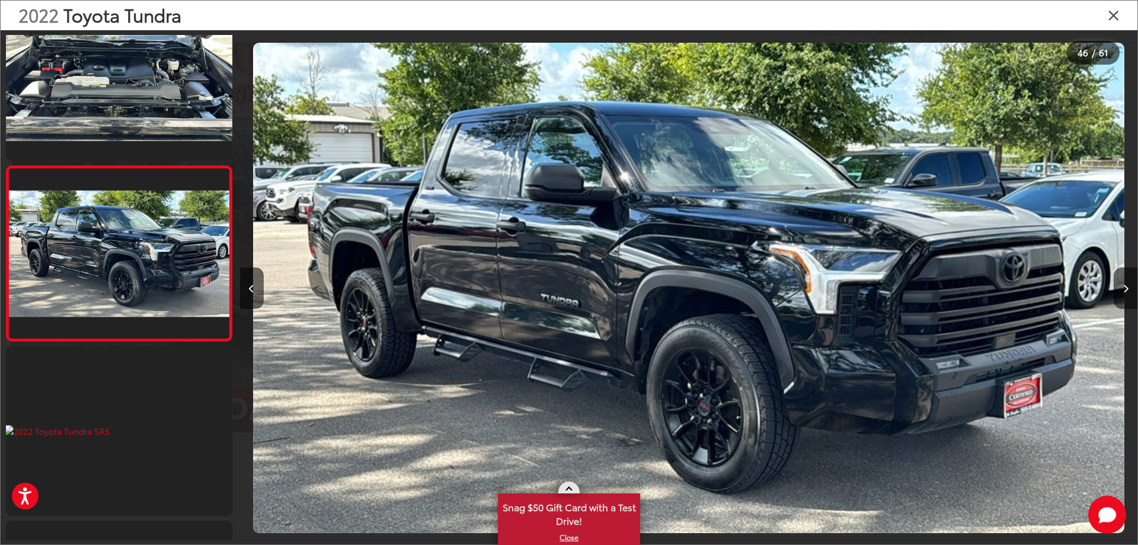
click at [571, 485] on link at bounding box center [568, 487] width 21 height 12
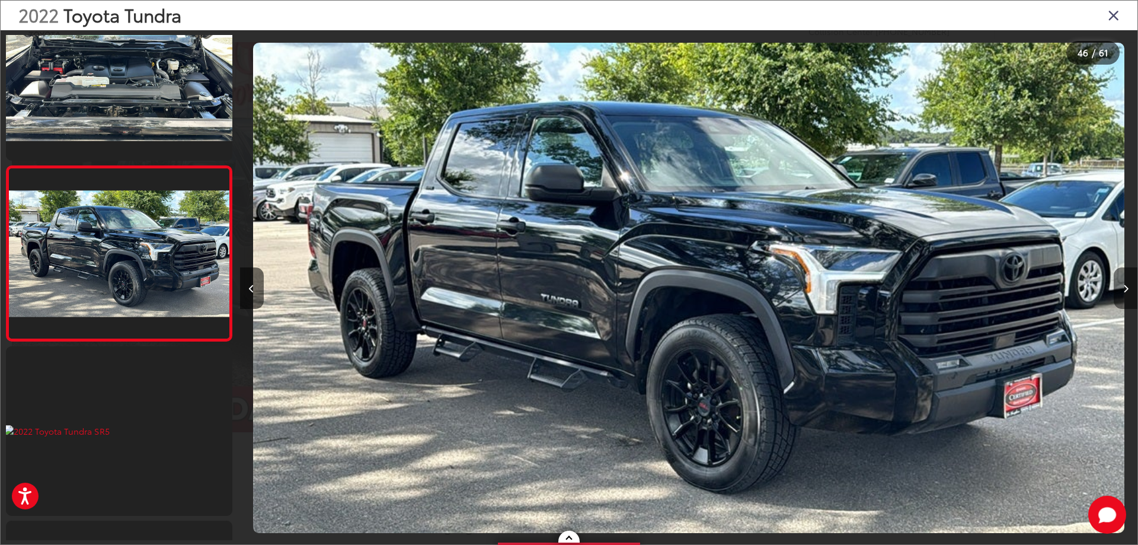
click at [1120, 284] on button "Next image" at bounding box center [1125, 287] width 24 height 41
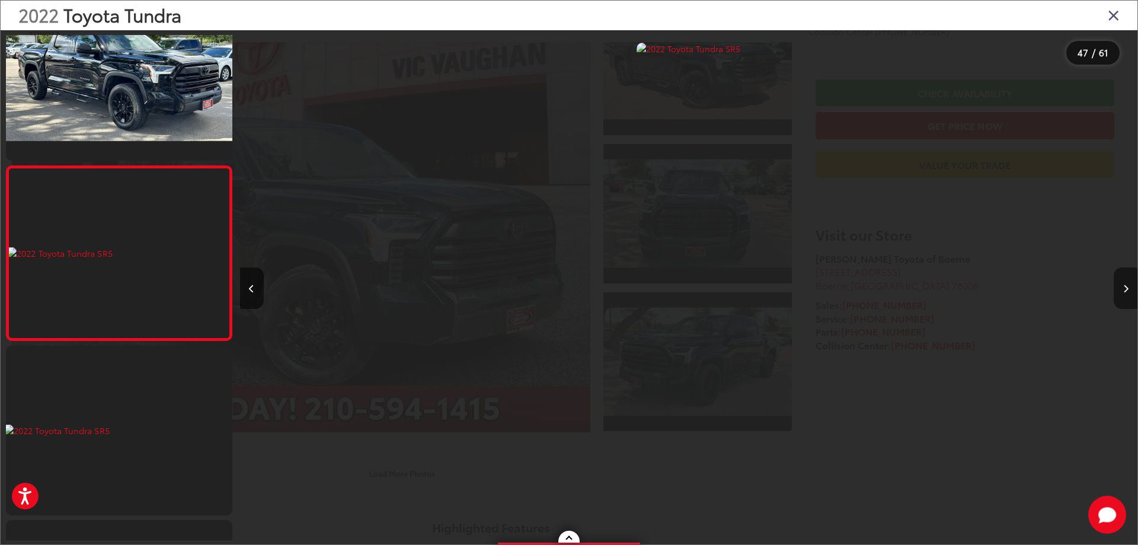
click at [1120, 284] on button "Next image" at bounding box center [1125, 287] width 24 height 41
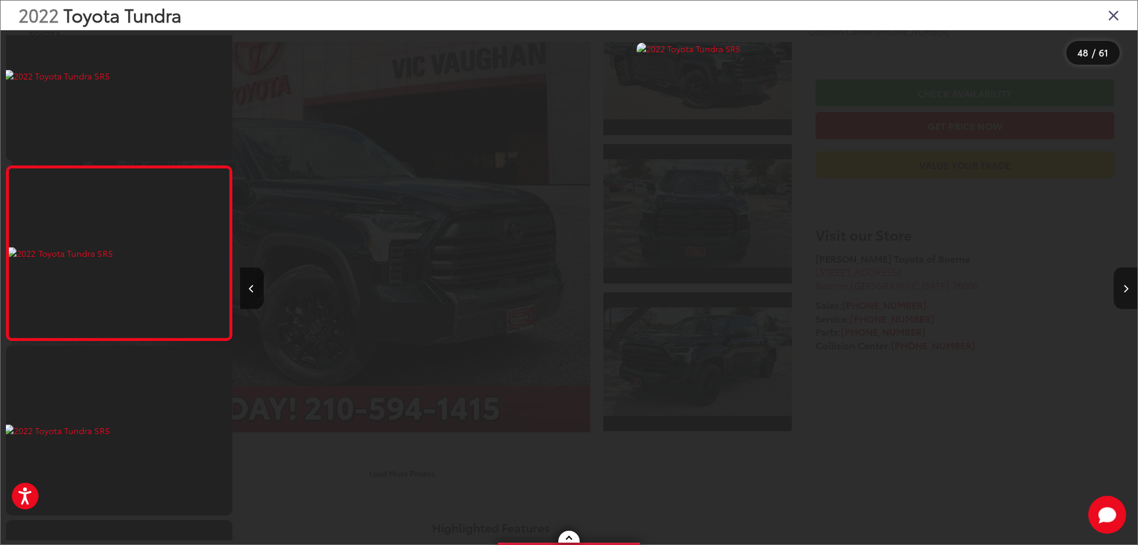
click at [1120, 284] on button "Next image" at bounding box center [1125, 287] width 24 height 41
